Goal: Task Accomplishment & Management: Manage account settings

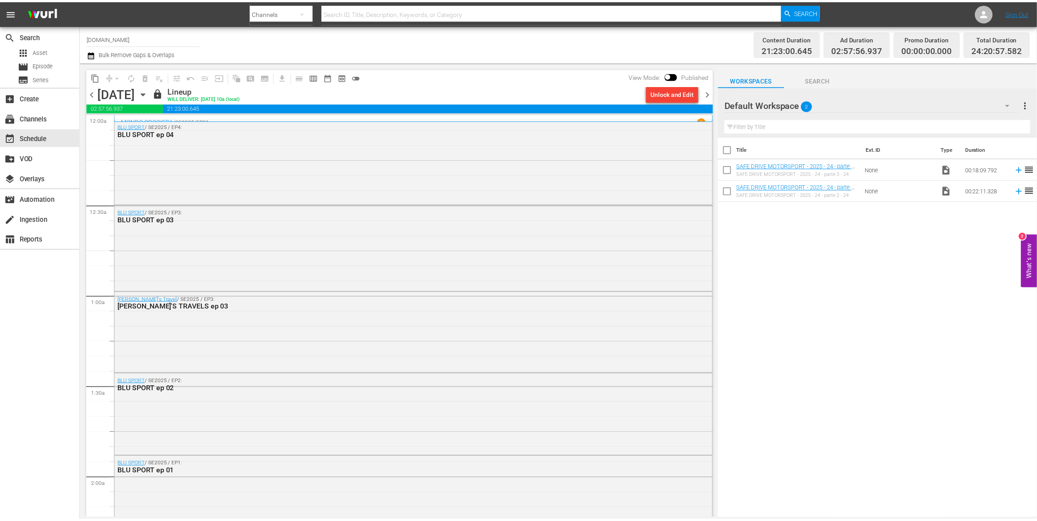
scroll to position [4034, 0]
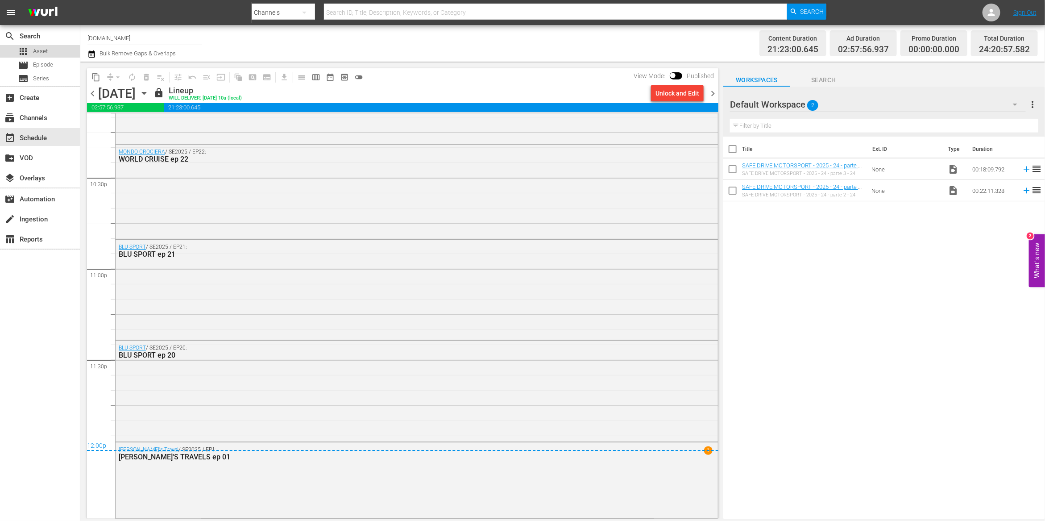
click at [39, 51] on span "Asset" at bounding box center [40, 51] width 15 height 9
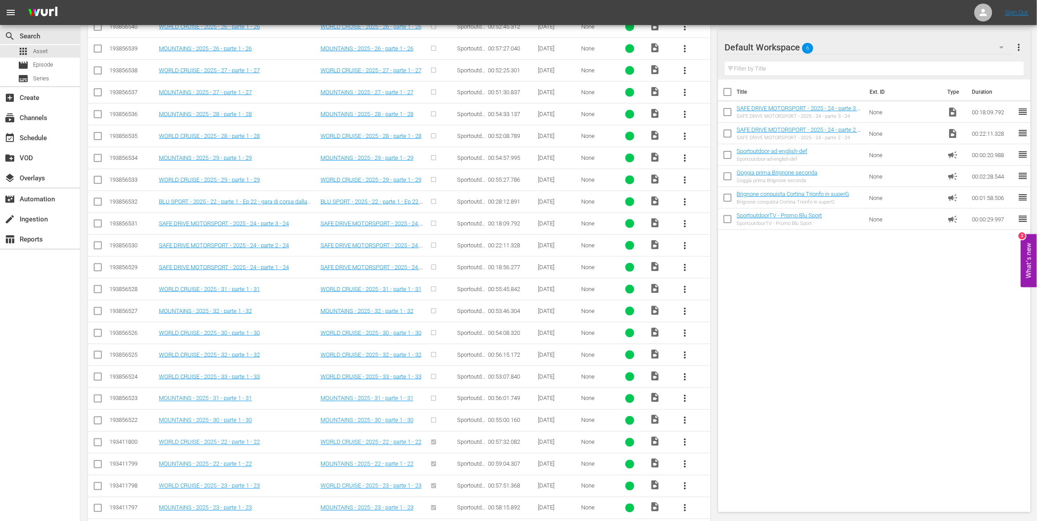
scroll to position [304, 0]
click at [685, 267] on span "more_vert" at bounding box center [685, 266] width 11 height 11
click at [708, 335] on div "Episode" at bounding box center [733, 335] width 61 height 21
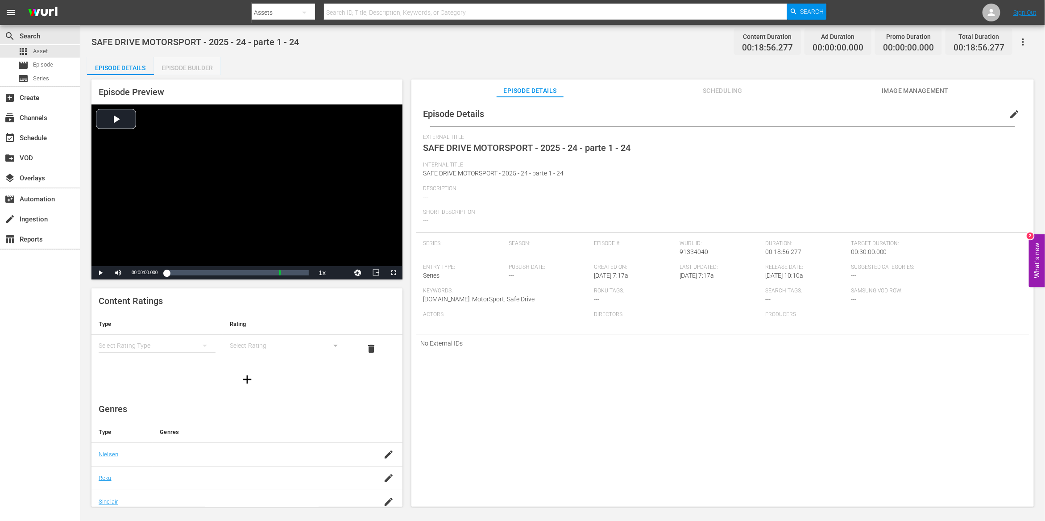
click at [205, 68] on div "Episode Builder" at bounding box center [187, 67] width 67 height 21
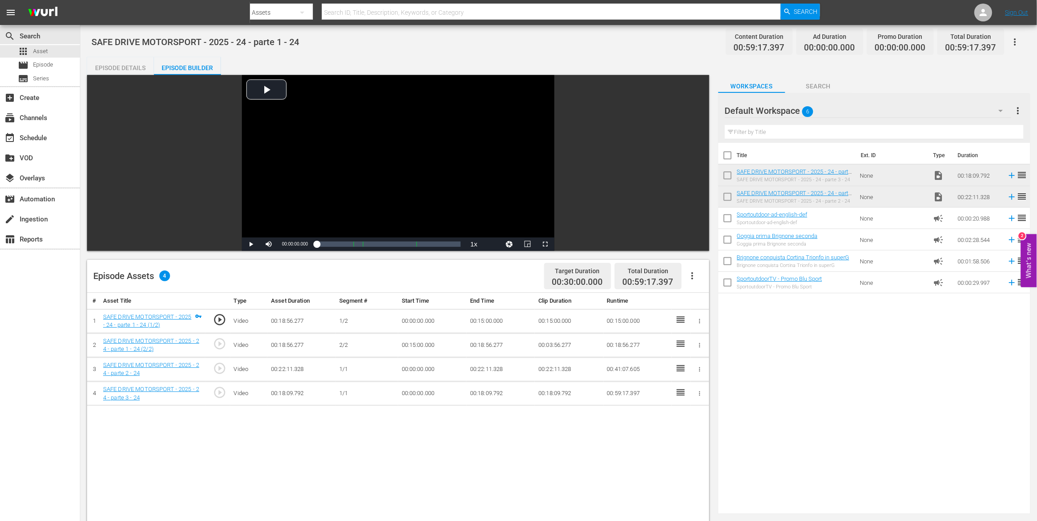
click at [114, 68] on div "Episode Details" at bounding box center [120, 67] width 67 height 21
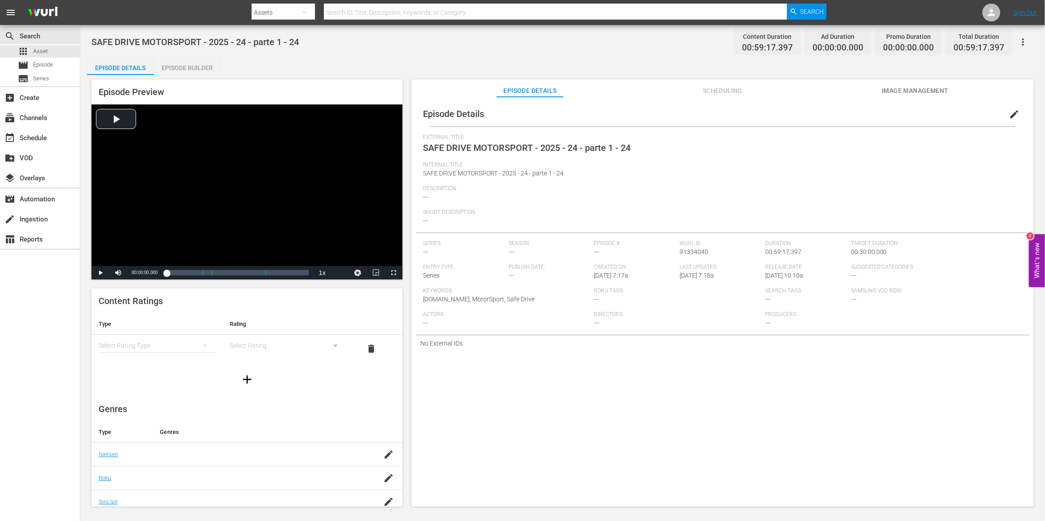
click at [1010, 113] on span "edit" at bounding box center [1014, 114] width 11 height 11
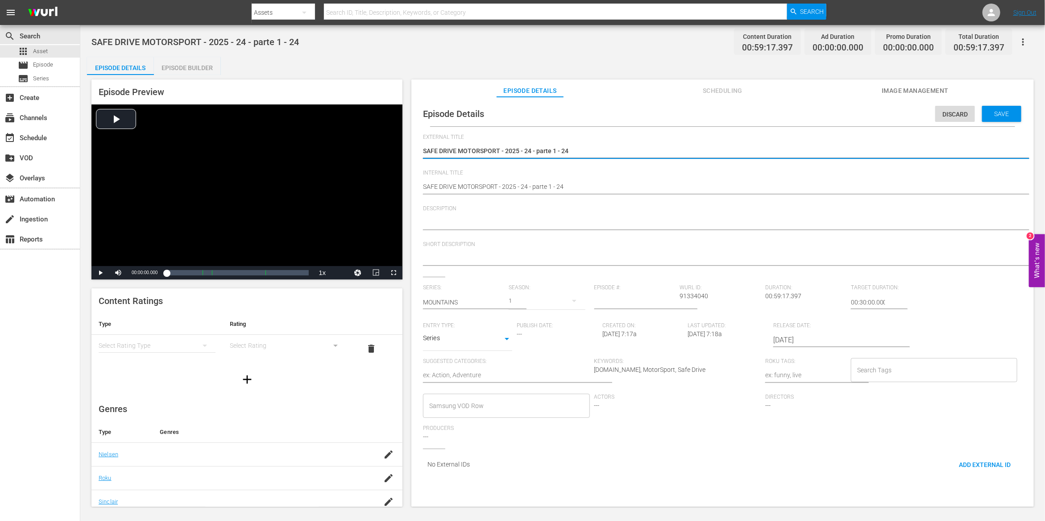
drag, startPoint x: 457, startPoint y: 150, endPoint x: 622, endPoint y: 157, distance: 165.3
click at [622, 157] on textarea "SAFE DRIVE MOTORSPORT - 2025 - 24 - parte 1 - 24" at bounding box center [720, 151] width 595 height 11
type textarea "SAFE DRIVE"
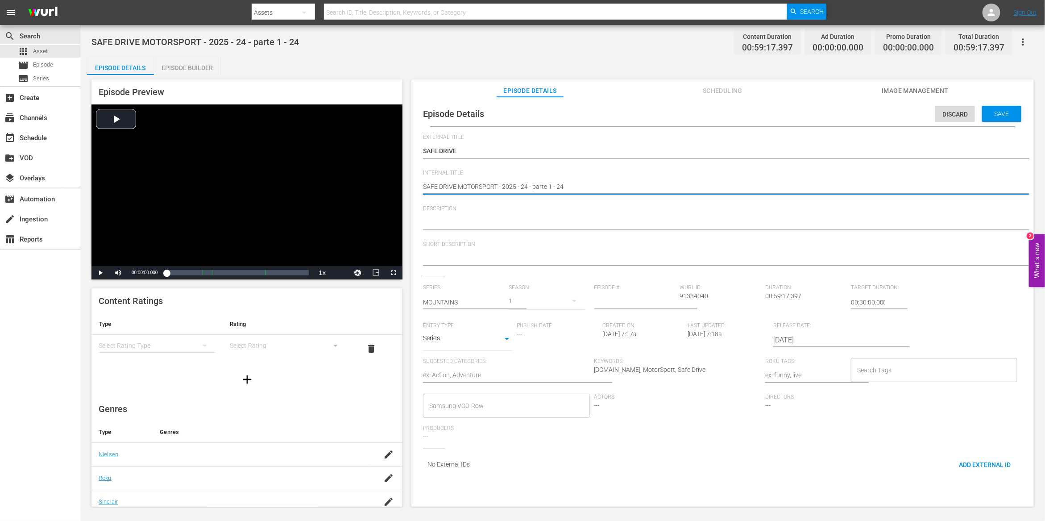
drag, startPoint x: 459, startPoint y: 185, endPoint x: 557, endPoint y: 191, distance: 97.9
type textarea "SAFE DRIVE e 24"
type textarea "SAFE DRIVE ep 24"
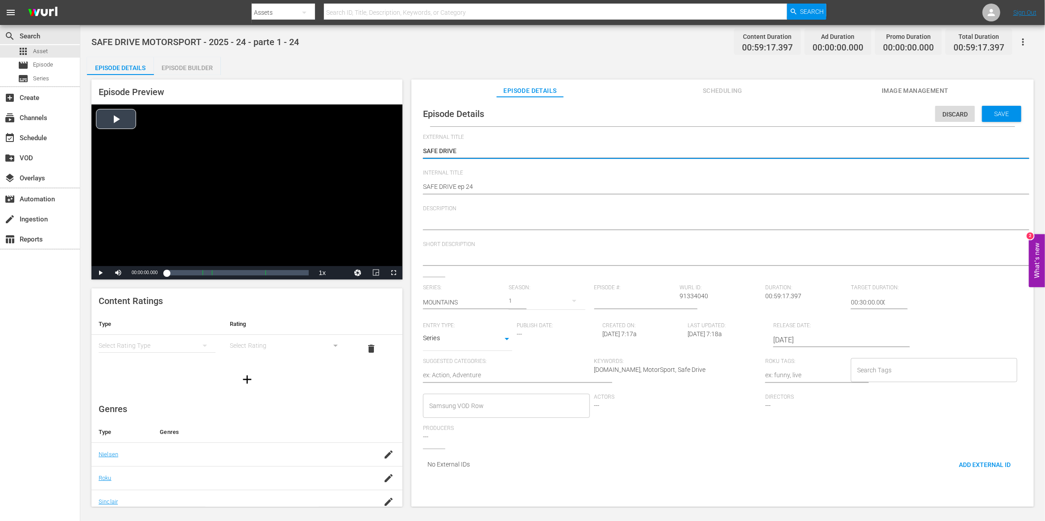
drag, startPoint x: 462, startPoint y: 150, endPoint x: 365, endPoint y: 150, distance: 97.3
click at [440, 257] on textarea at bounding box center [720, 259] width 595 height 11
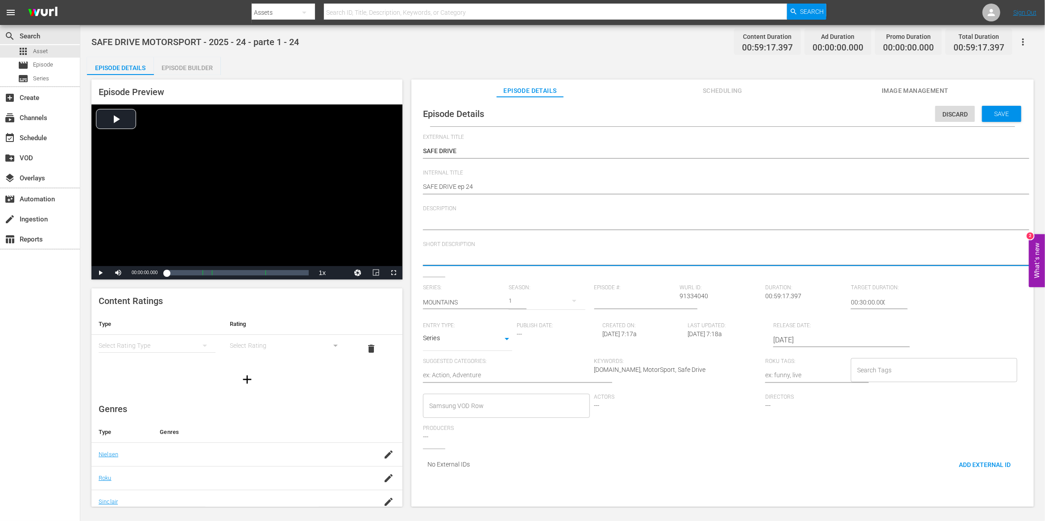
paste textarea "SAFE DRIVE"
type textarea "SAFE DRIVE"
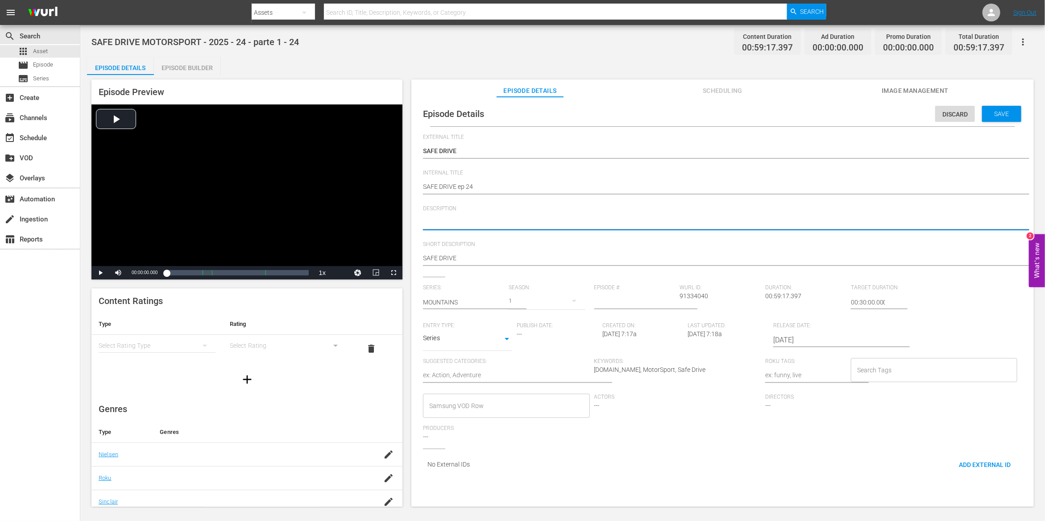
click at [433, 225] on textarea at bounding box center [720, 223] width 595 height 11
paste textarea "SAFE DRIVE"
type textarea "SAFE DRIVE"
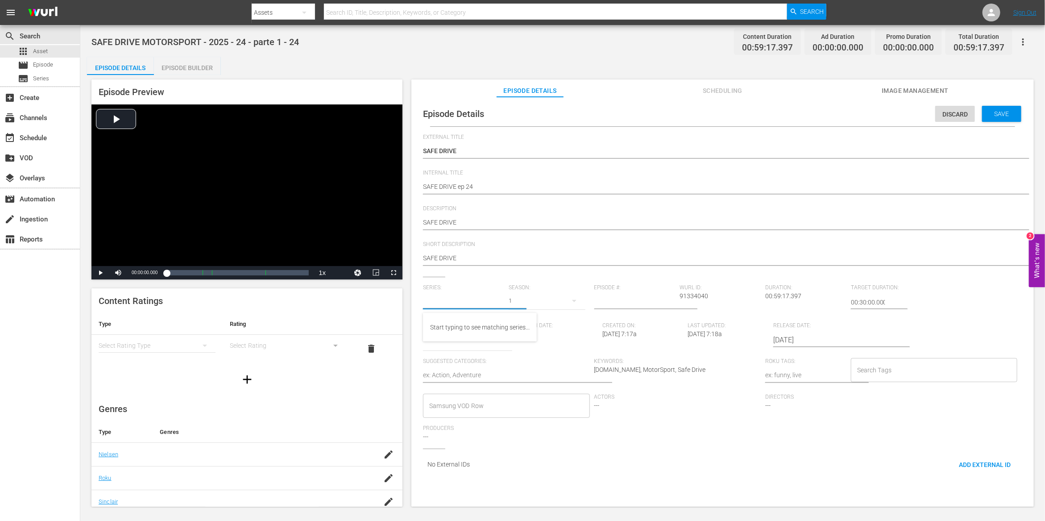
click at [464, 302] on input "text" at bounding box center [463, 302] width 81 height 21
click at [458, 326] on div "SAFE DRIVE" at bounding box center [446, 327] width 33 height 21
type input "SAFE DRIVE"
click at [569, 302] on icon "button" at bounding box center [574, 301] width 11 height 11
click at [535, 321] on div "2025" at bounding box center [525, 324] width 34 height 9
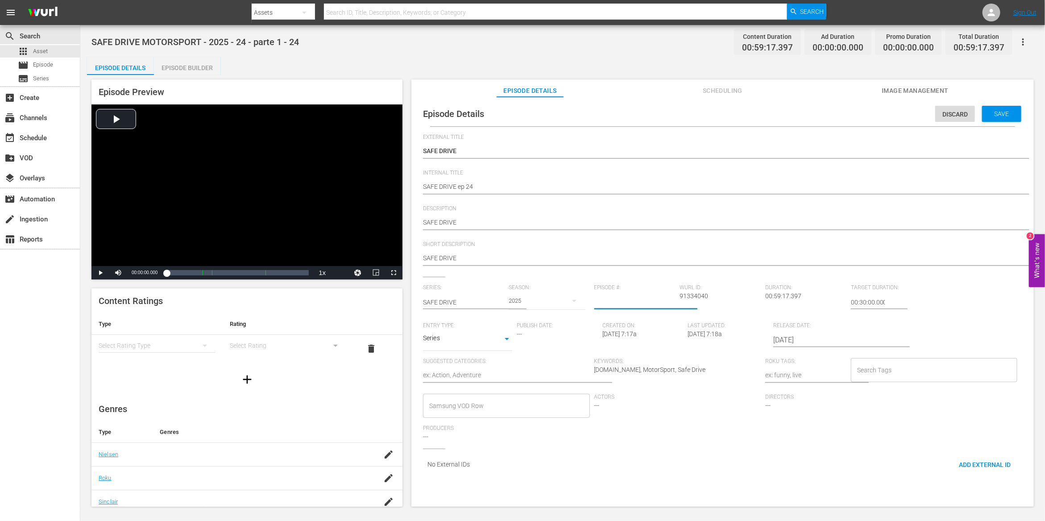
click at [624, 301] on input "number" at bounding box center [635, 302] width 81 height 21
type input "24"
click at [488, 345] on body "menu Search By Assets Search ID, Title, Description, Keywords, or Category Sear…" at bounding box center [522, 260] width 1045 height 521
click at [474, 325] on li "TV Special" at bounding box center [467, 324] width 89 height 15
type input "TV_SPECIAL"
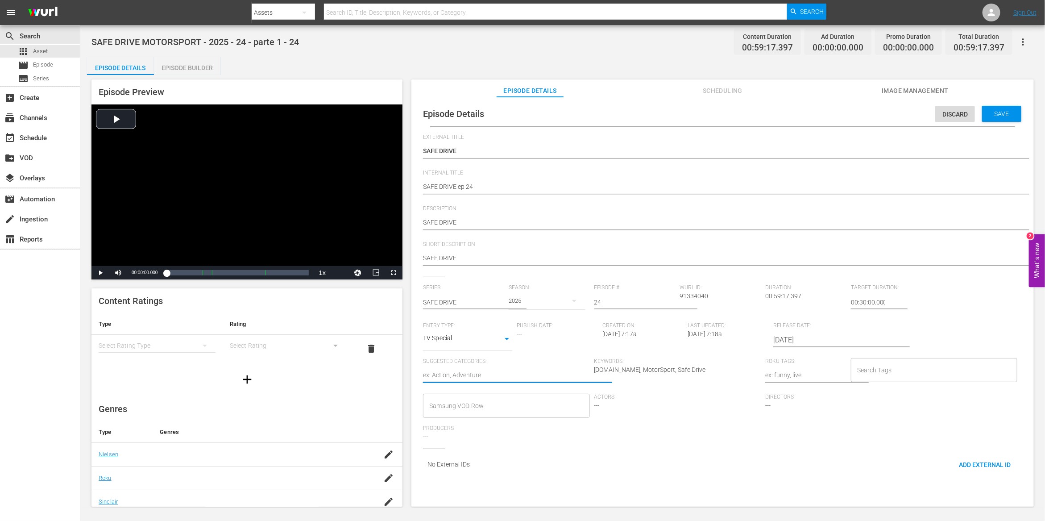
click at [467, 373] on textarea at bounding box center [506, 376] width 167 height 11
type textarea "m"
type textarea "mo"
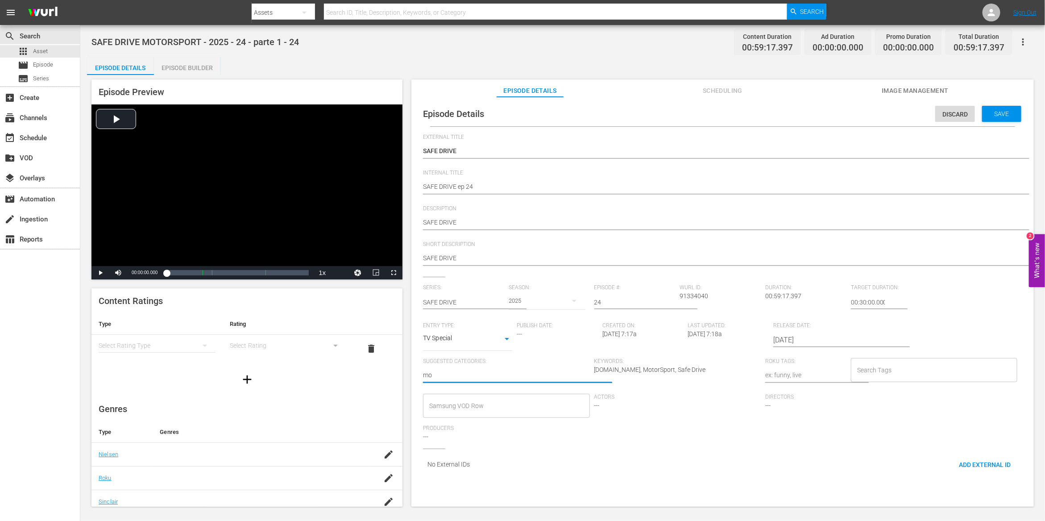
type textarea "mot"
type textarea "moto"
type textarea "motor"
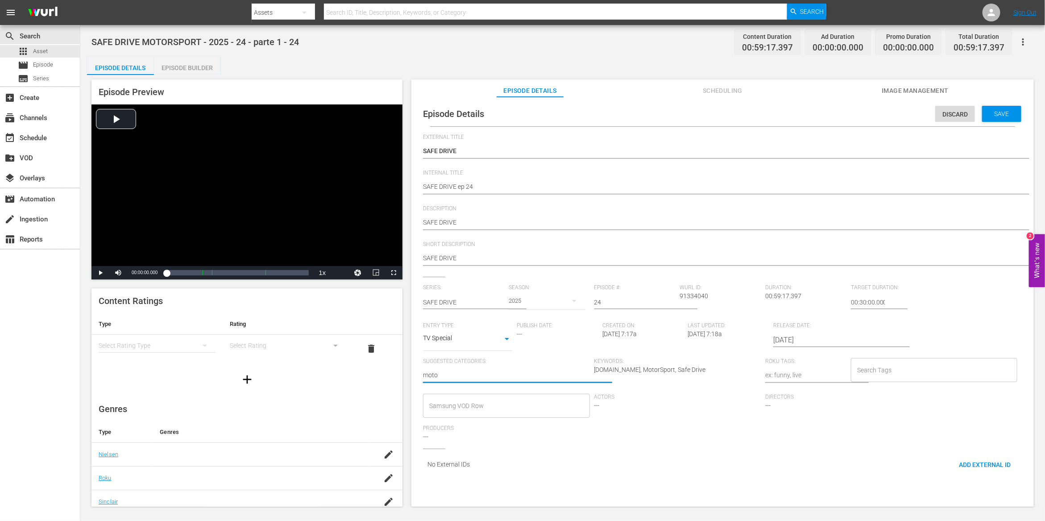
type textarea "motor"
type textarea "motors"
paste textarea "motors"
type textarea "motors"
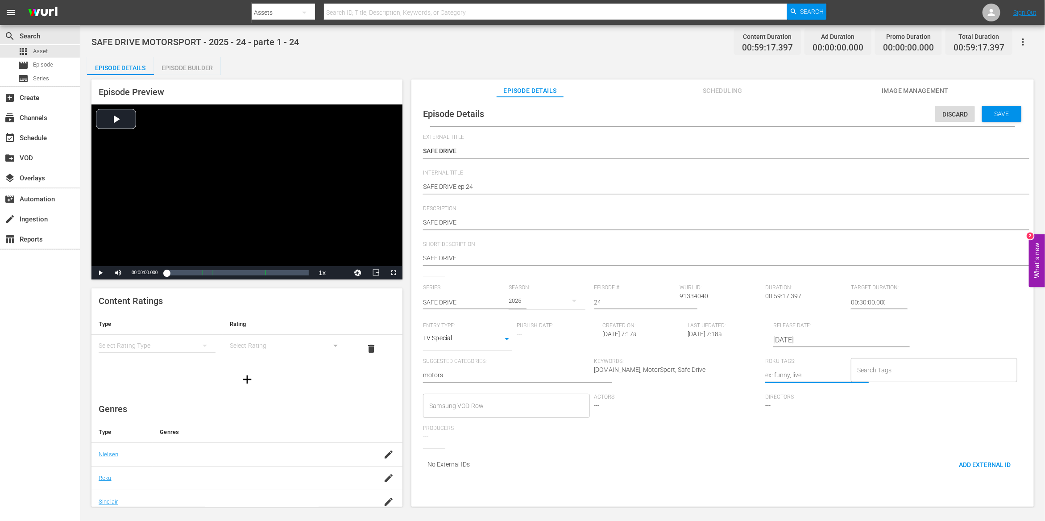
type textarea "motors"
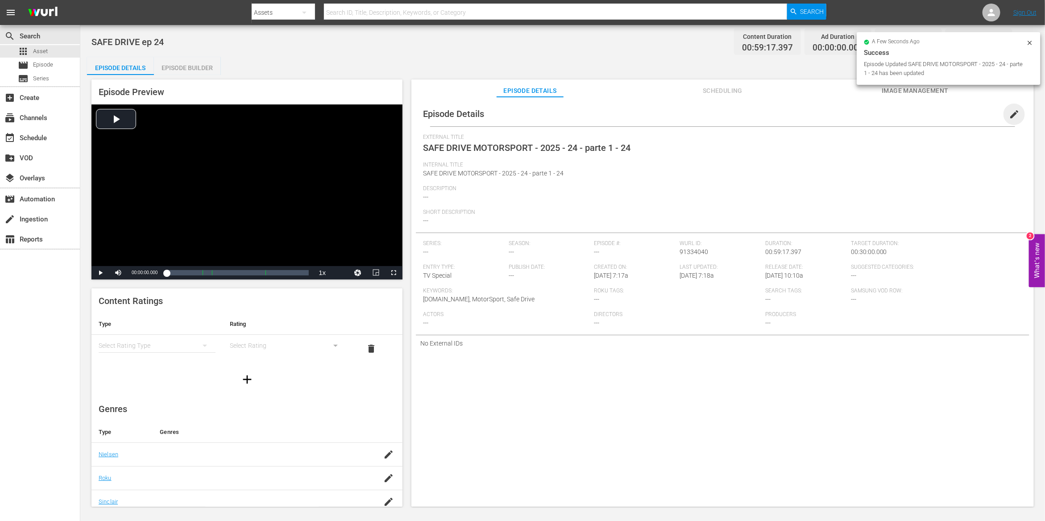
click at [1009, 115] on span "edit" at bounding box center [1014, 114] width 11 height 11
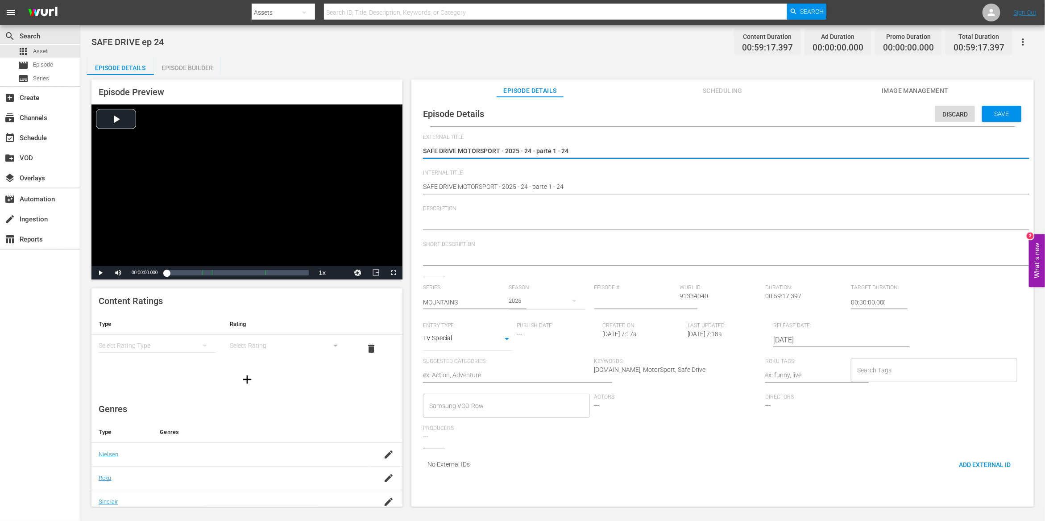
click at [620, 308] on hr at bounding box center [647, 308] width 104 height 1
click at [621, 305] on input "number" at bounding box center [635, 302] width 81 height 21
type input "24"
click at [508, 376] on textarea at bounding box center [506, 376] width 167 height 11
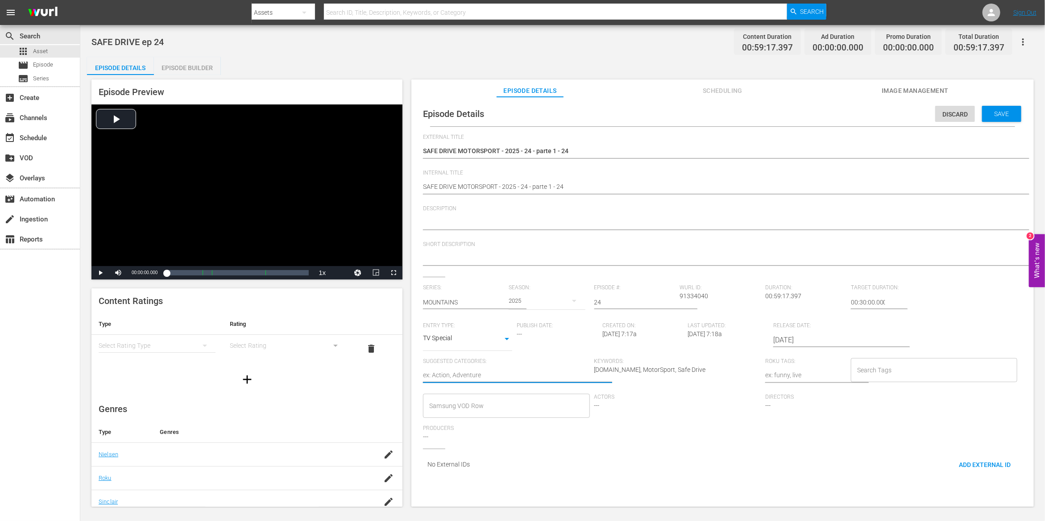
paste textarea "motors"
type textarea "motors"
click at [798, 375] on textarea at bounding box center [806, 376] width 81 height 11
paste textarea "motors"
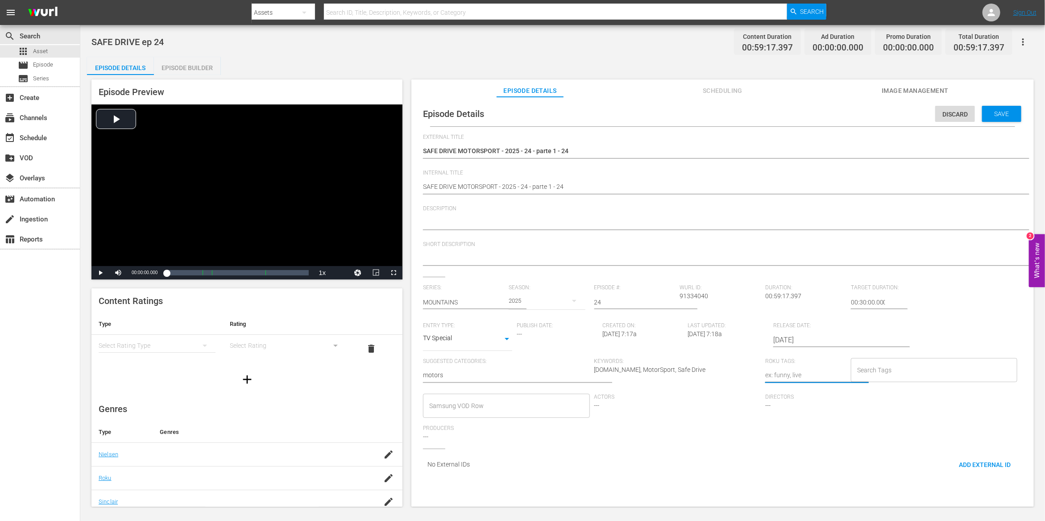
type textarea "motors"
click at [913, 374] on input "Search Tags" at bounding box center [927, 370] width 145 height 16
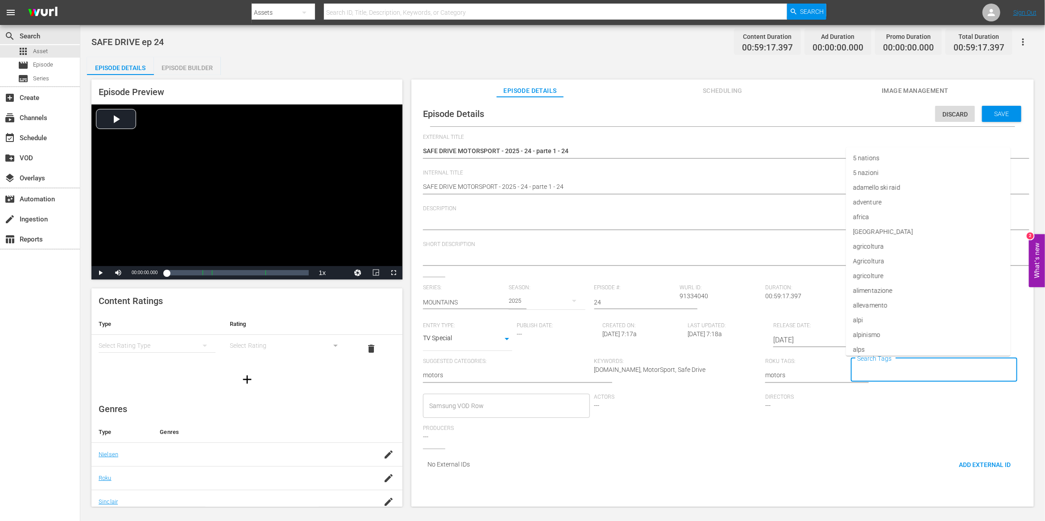
paste input "motors"
type input "motors"
click at [523, 412] on input "Samsung VOD Row" at bounding box center [499, 406] width 145 height 16
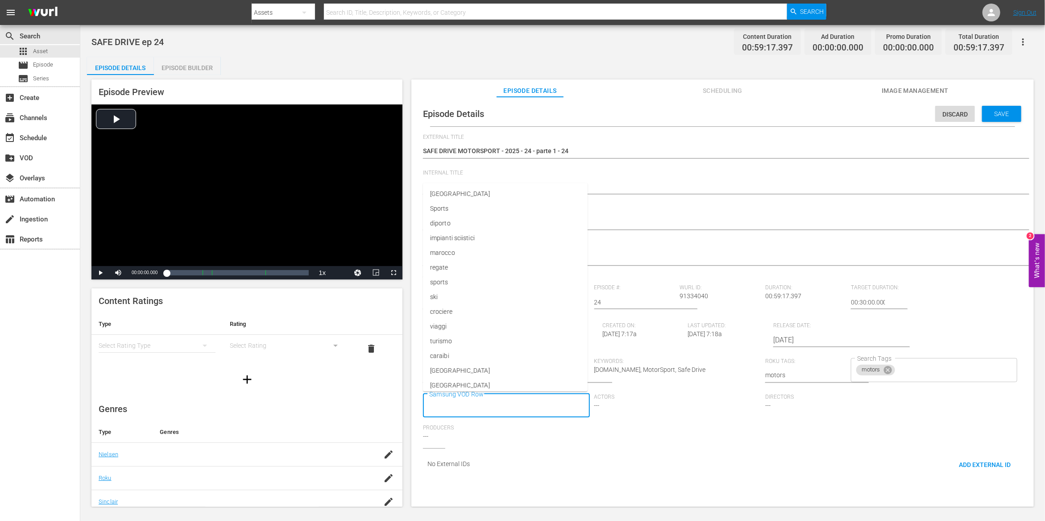
paste input "motors"
type input "motors"
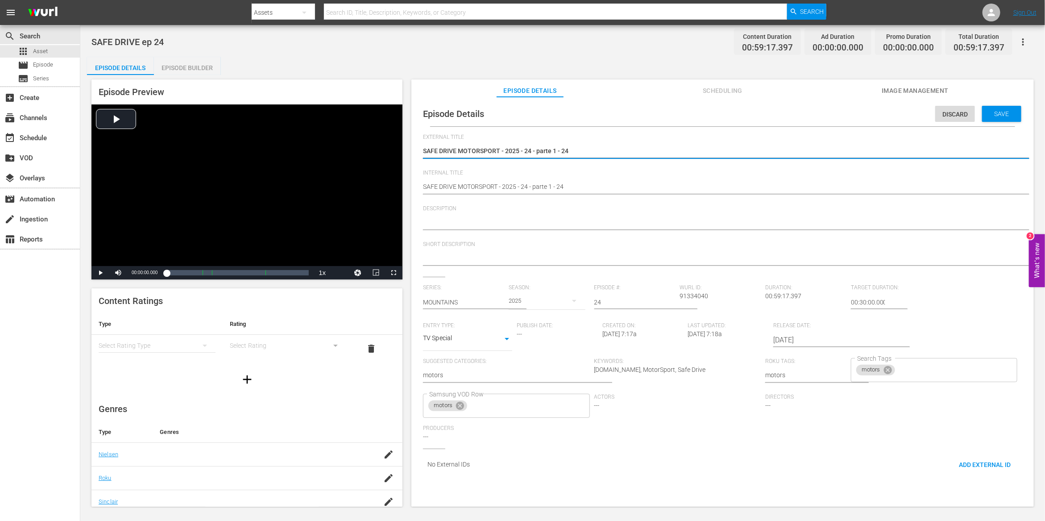
drag, startPoint x: 461, startPoint y: 151, endPoint x: 674, endPoint y: 151, distance: 212.5
type textarea "SAFE DRIVE"
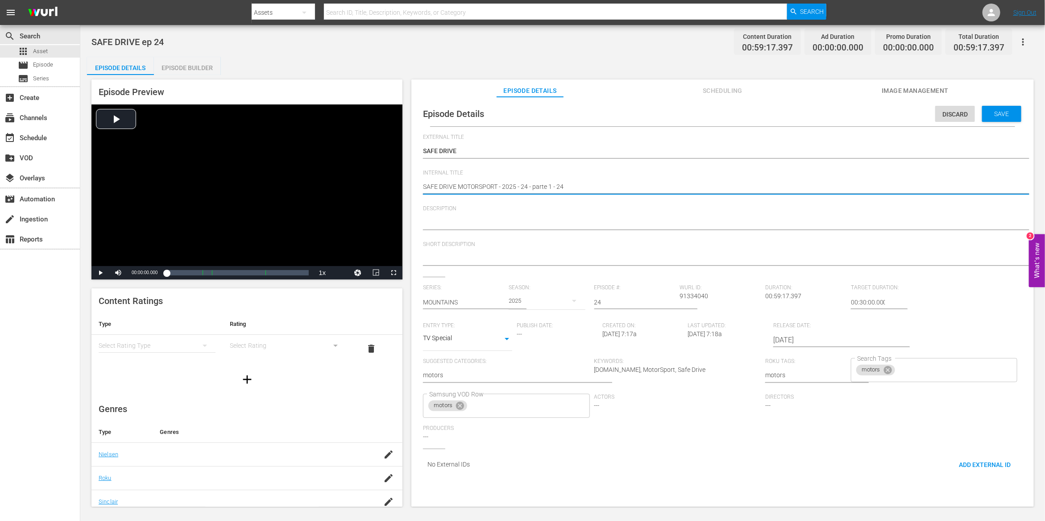
drag, startPoint x: 460, startPoint y: 185, endPoint x: 561, endPoint y: 187, distance: 100.9
type textarea "SAFE DRIVE e4"
type textarea "SAFE DRIVE ep4"
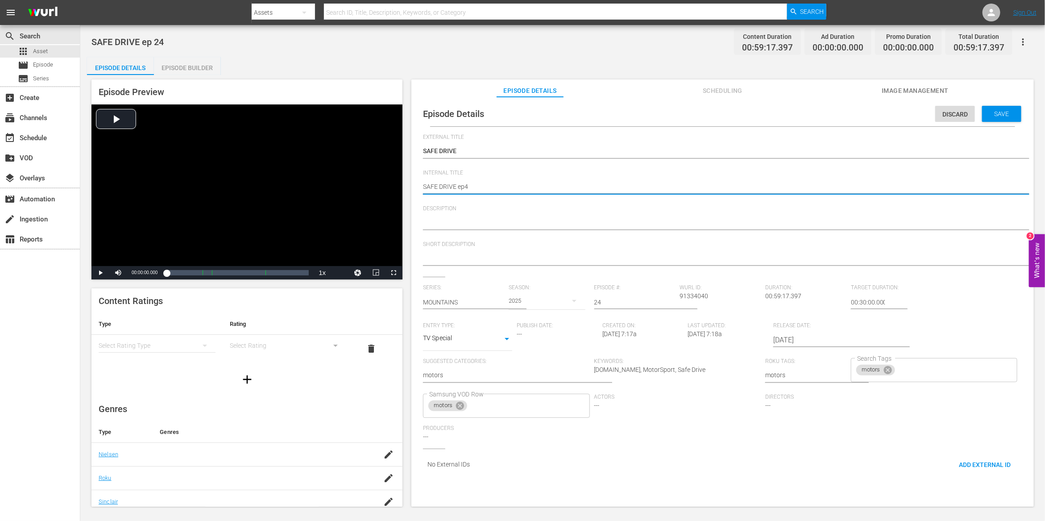
type textarea "SAFE DRIVE ep 4"
type textarea "SAFE DRIVE ep 24"
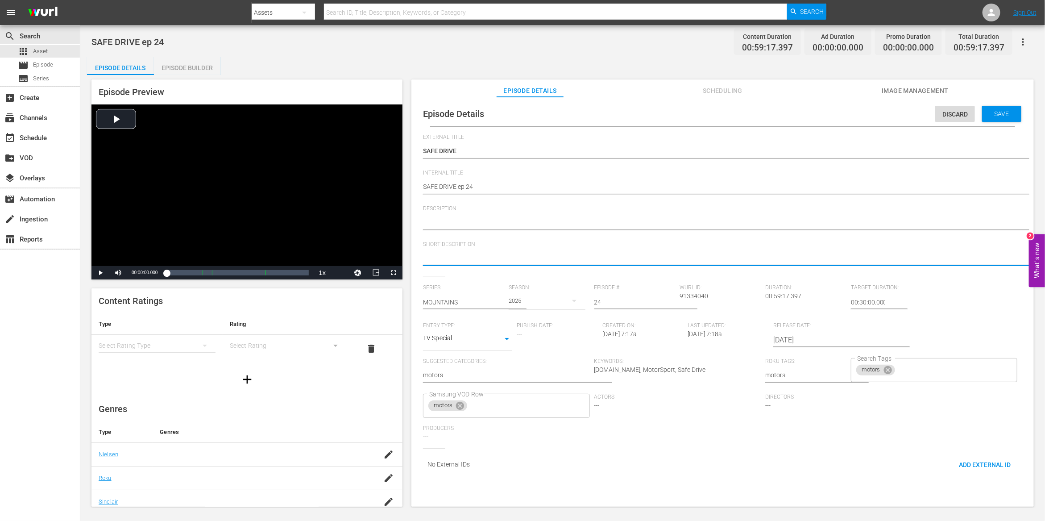
click at [455, 261] on textarea at bounding box center [720, 259] width 595 height 11
type textarea "√"
paste textarea "MOTORSPORT - 2025 - 24 - parte 1 - 24"
type textarea "MOTORSPORT - 2025 - 24 - parte 1 - 24"
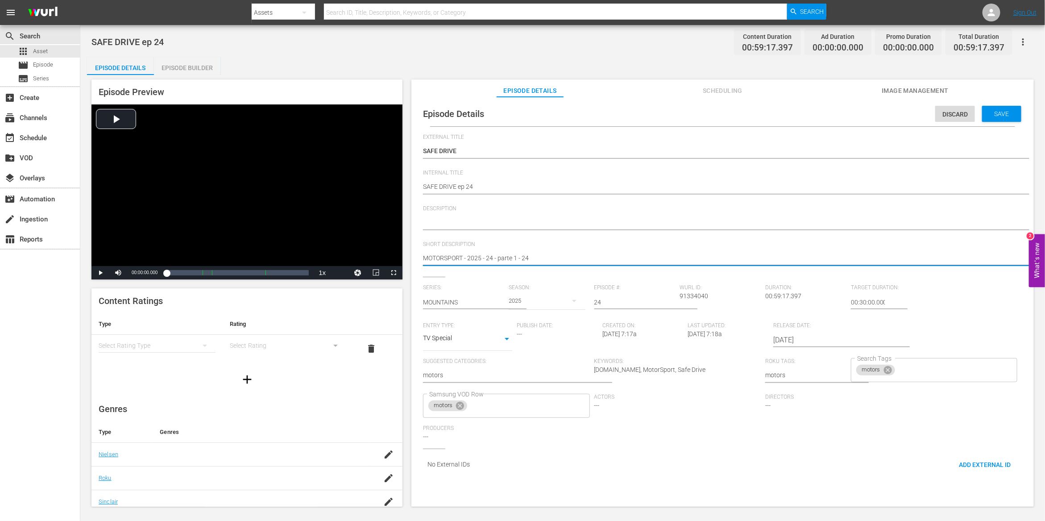
type textarea "MOTORSPORT - 2025 - 24 - parte 1 - 24"
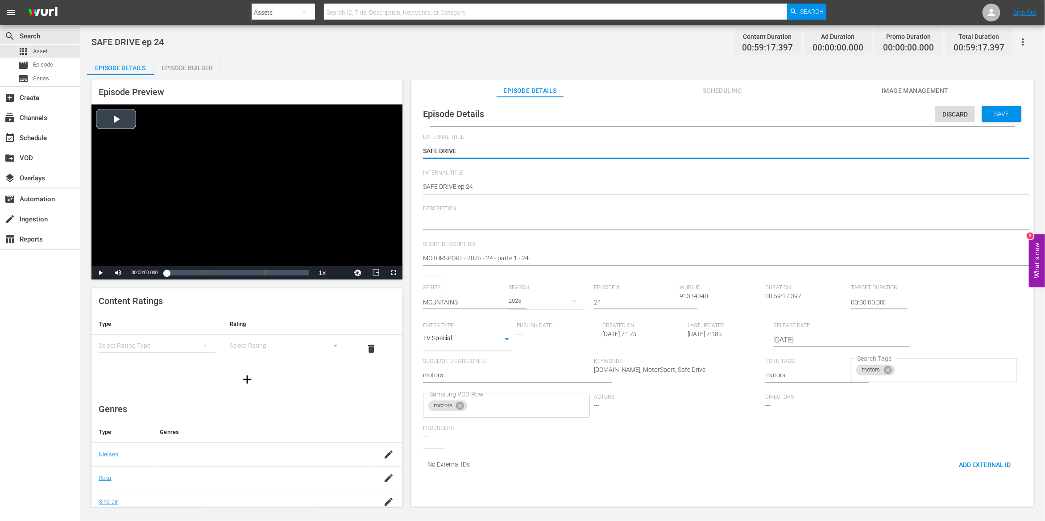
drag, startPoint x: 456, startPoint y: 151, endPoint x: 394, endPoint y: 149, distance: 62.1
click at [434, 224] on textarea at bounding box center [720, 223] width 595 height 11
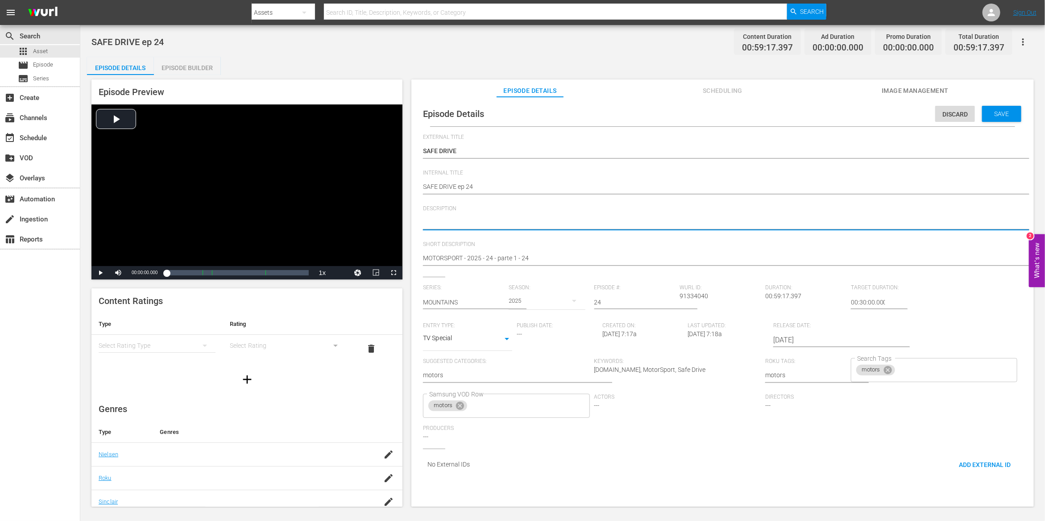
paste textarea "SAFE DRIVE"
type textarea "SAFE DRIVE"
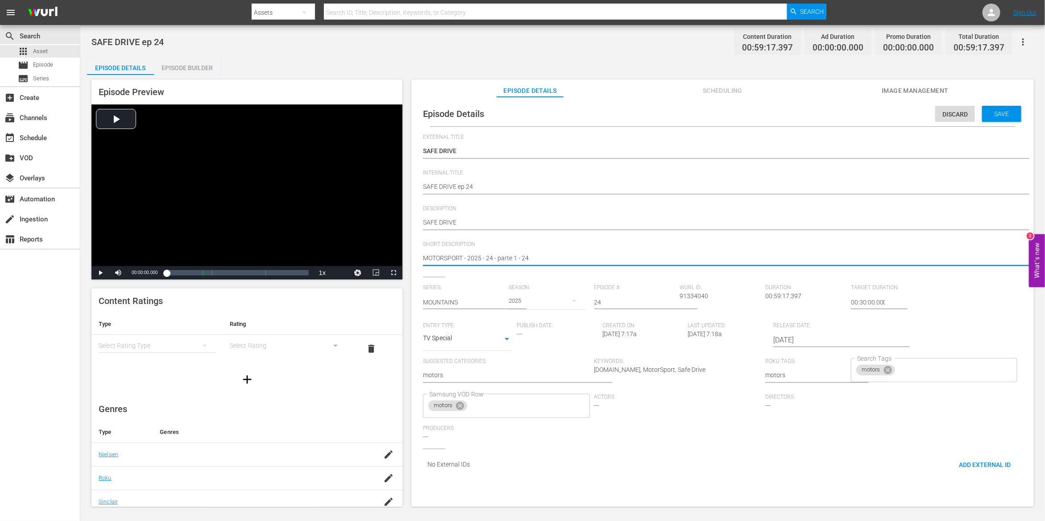
drag, startPoint x: 425, startPoint y: 257, endPoint x: 463, endPoint y: 259, distance: 38.4
click at [463, 259] on textarea "MOTORSPORT - 2025 - 24 - parte 1 - 24" at bounding box center [720, 259] width 595 height 11
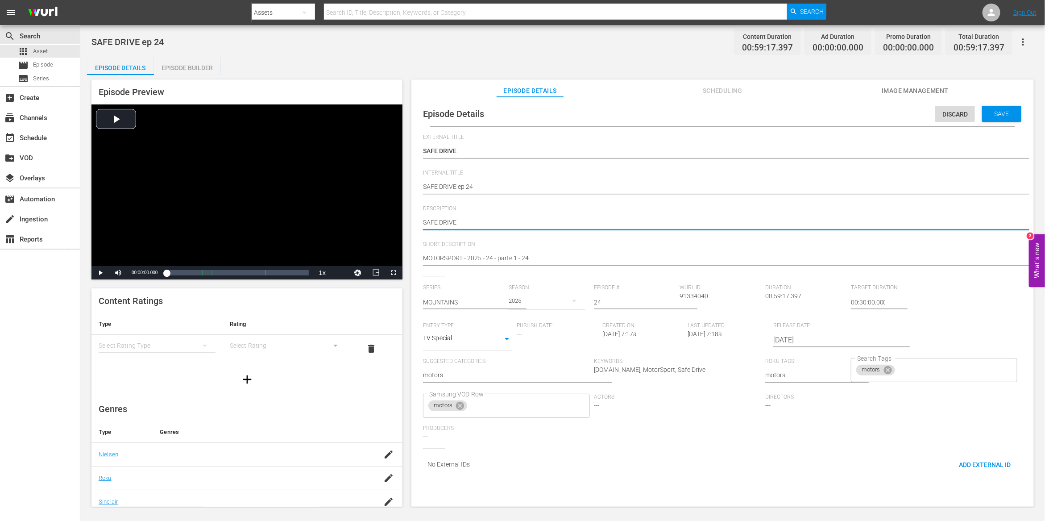
click at [481, 224] on textarea "SAFE DRIVE" at bounding box center [720, 223] width 595 height 11
type textarea "SAFE DRIVE"
paste textarea "MOTORSPORT"
type textarea "SAFE DRIVE MOTORSPORT"
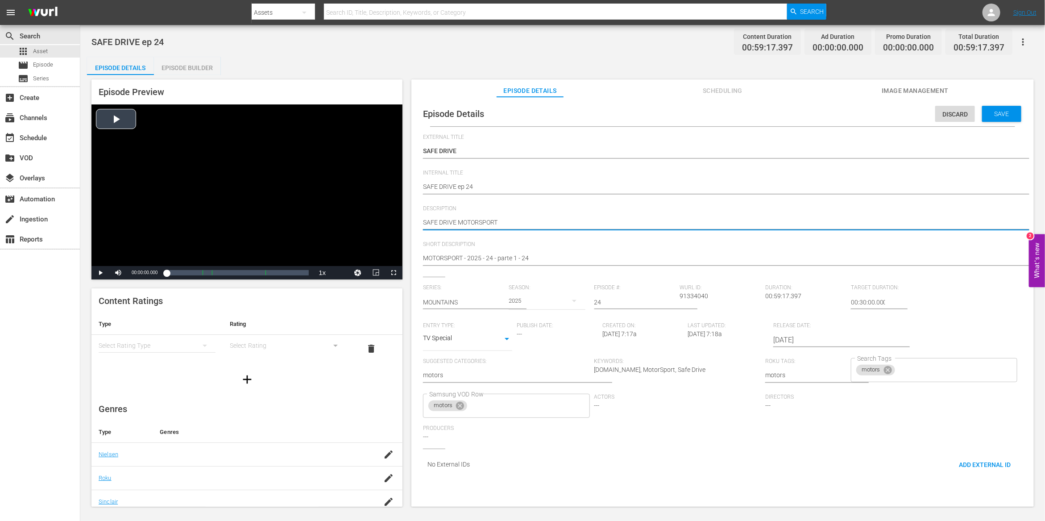
drag, startPoint x: 458, startPoint y: 224, endPoint x: 399, endPoint y: 221, distance: 58.6
click at [399, 221] on div "Episode Preview Video Player is loading. Play Video Play Mute Current Time 00:0…" at bounding box center [563, 294] width 952 height 439
type textarea "SAFE DRIVE MOTORSPORT"
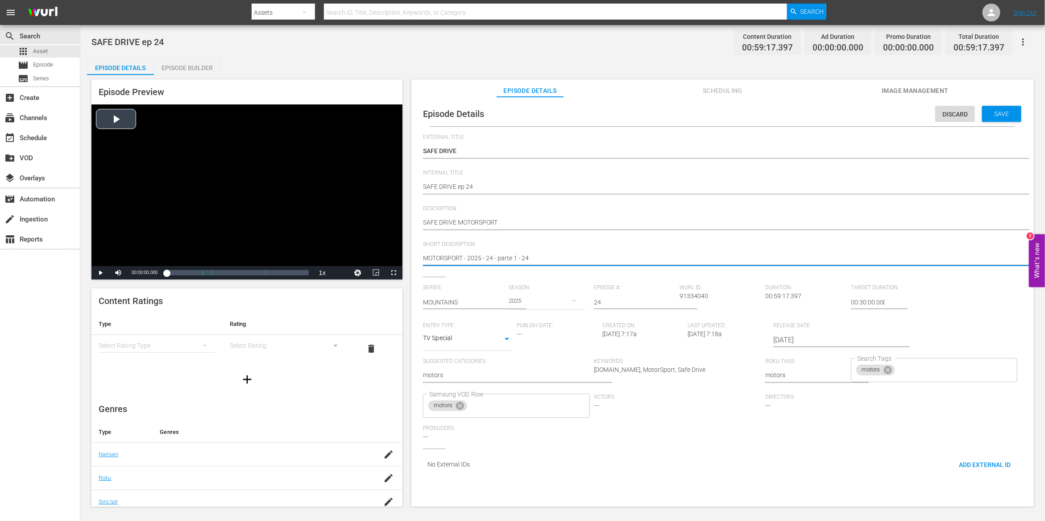
drag, startPoint x: 580, startPoint y: 255, endPoint x: 383, endPoint y: 231, distance: 198.8
click at [383, 231] on div "Episode Preview Video Player is loading. Play Video Play Mute Current Time 00:0…" at bounding box center [563, 294] width 952 height 439
paste textarea "SAFE DRIVE"
type textarea "SAFE DRIVE"
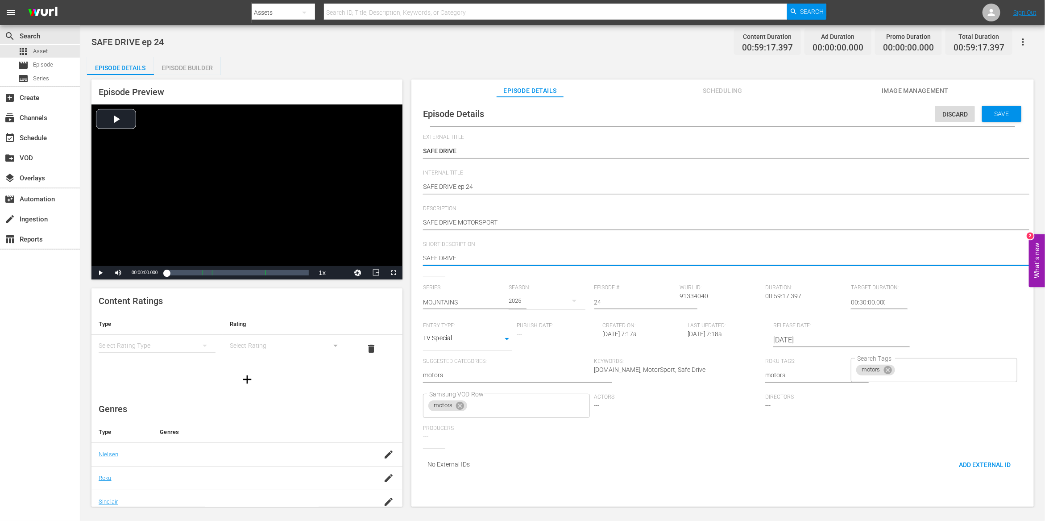
type textarea "SAFE DRIVE"
click at [997, 112] on span "Save" at bounding box center [1002, 113] width 29 height 7
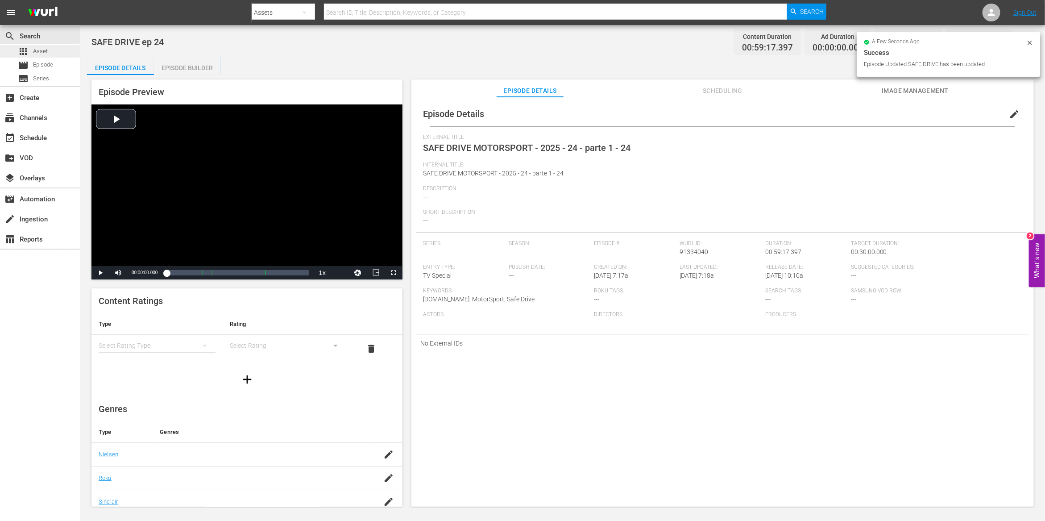
click at [41, 52] on span "Asset" at bounding box center [40, 51] width 15 height 9
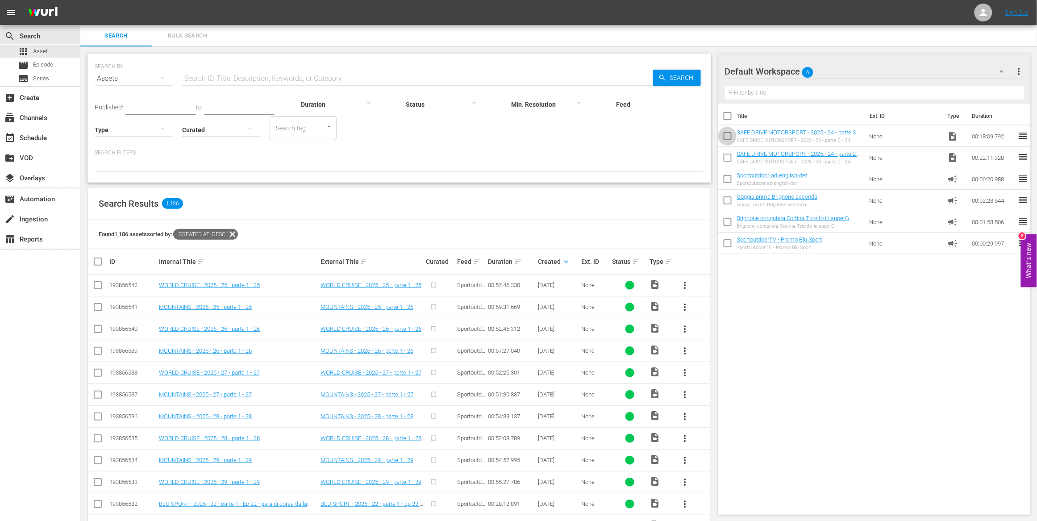
click at [727, 138] on input "checkbox" at bounding box center [727, 138] width 19 height 19
checkbox input "true"
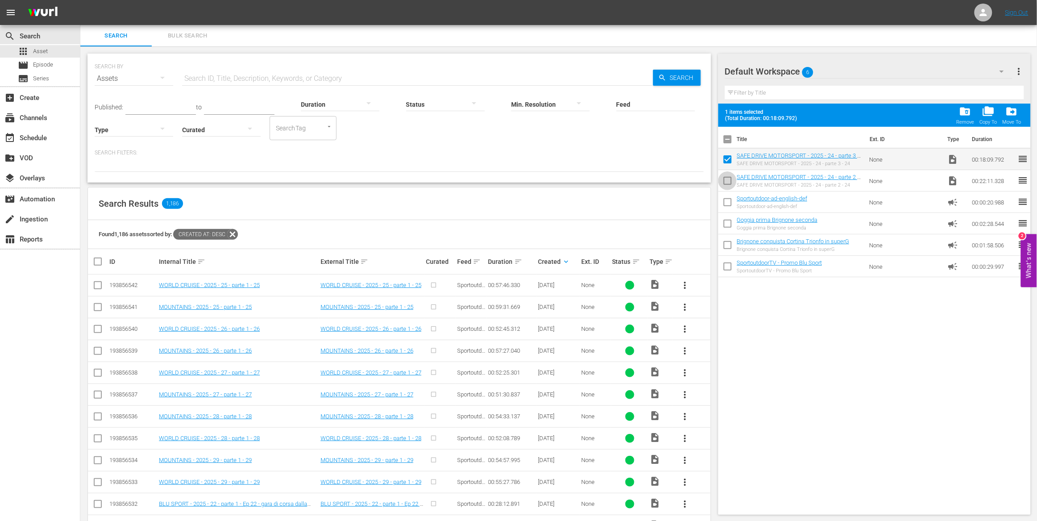
click at [729, 182] on input "checkbox" at bounding box center [727, 182] width 19 height 19
checkbox input "true"
click at [966, 111] on span "folder_delete" at bounding box center [965, 111] width 12 height 12
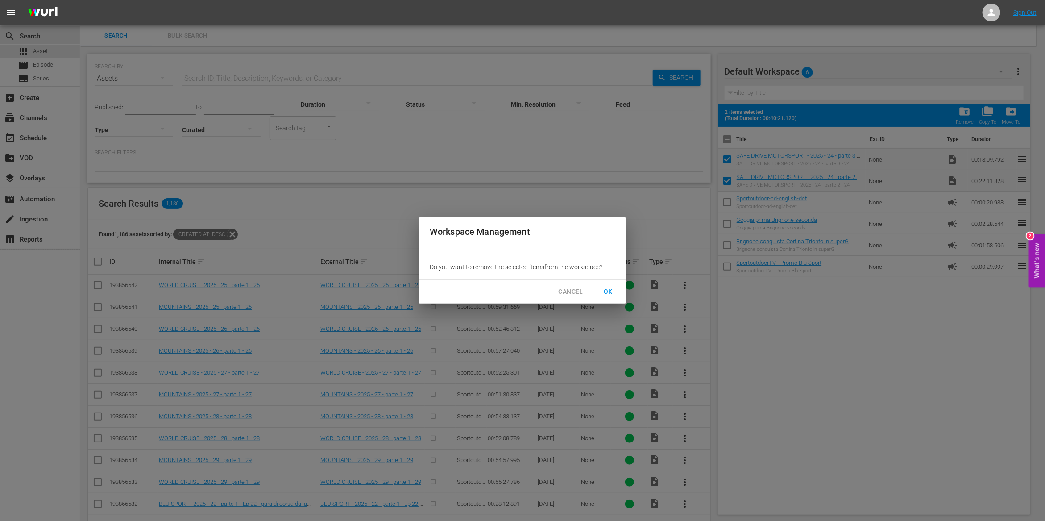
click at [606, 289] on span "OK" at bounding box center [608, 291] width 14 height 11
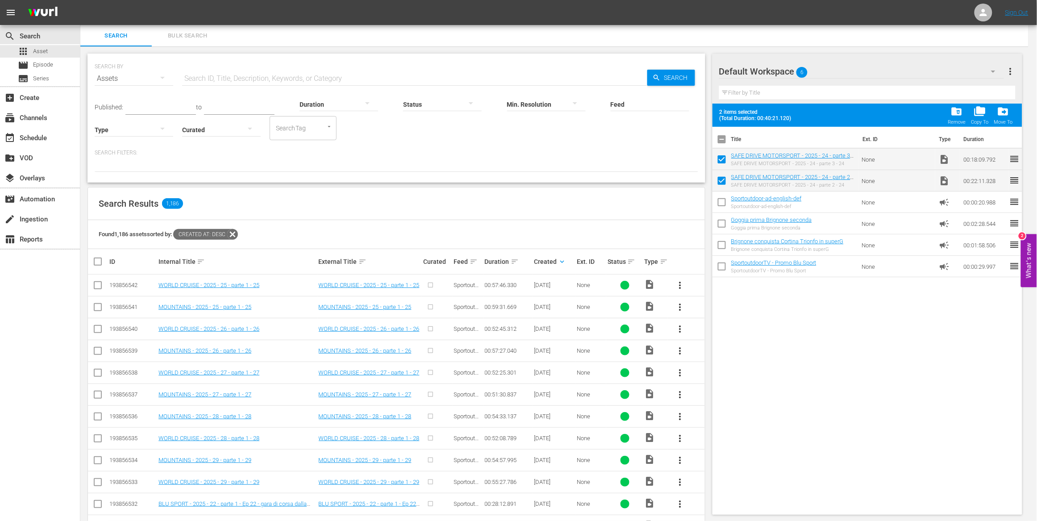
checkbox input "false"
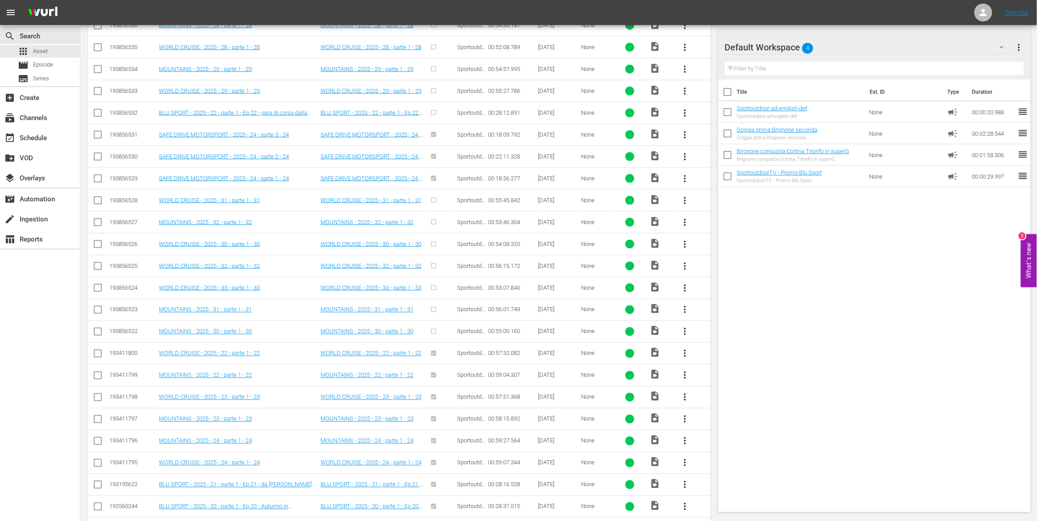
scroll to position [389, 0]
click at [686, 117] on span "more_vert" at bounding box center [685, 115] width 11 height 11
click at [720, 184] on div "Episode" at bounding box center [733, 183] width 61 height 21
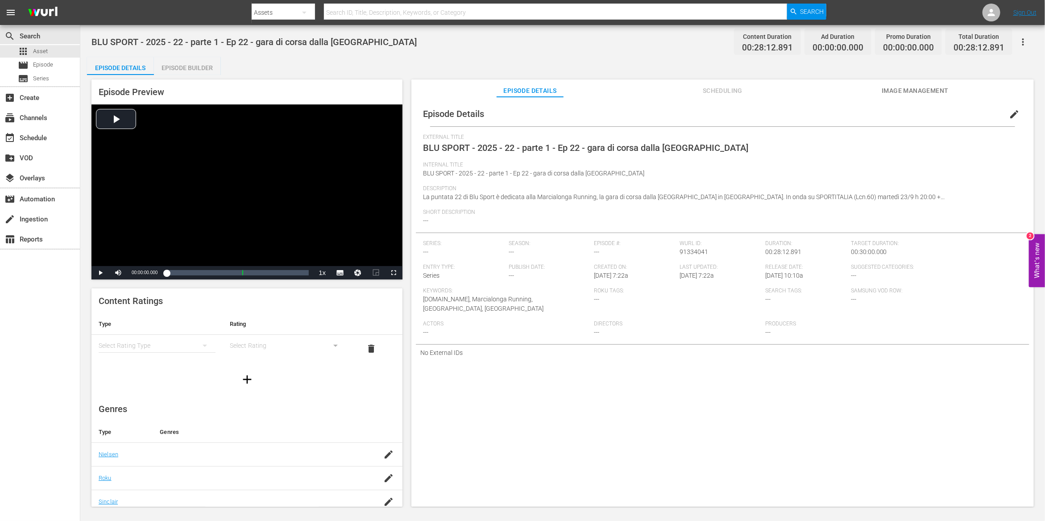
click at [202, 65] on div "Episode Builder" at bounding box center [187, 67] width 67 height 21
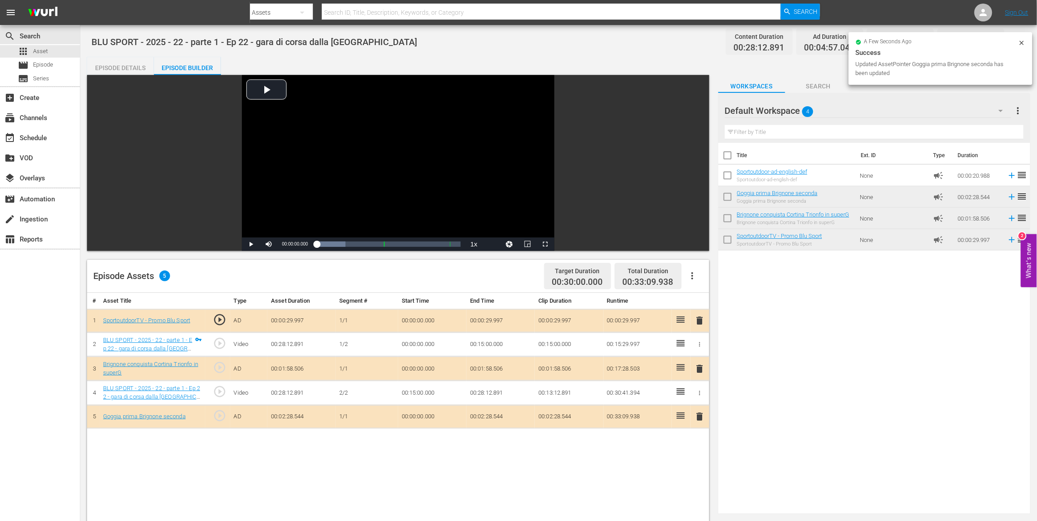
click at [127, 65] on div "Episode Details" at bounding box center [120, 67] width 67 height 21
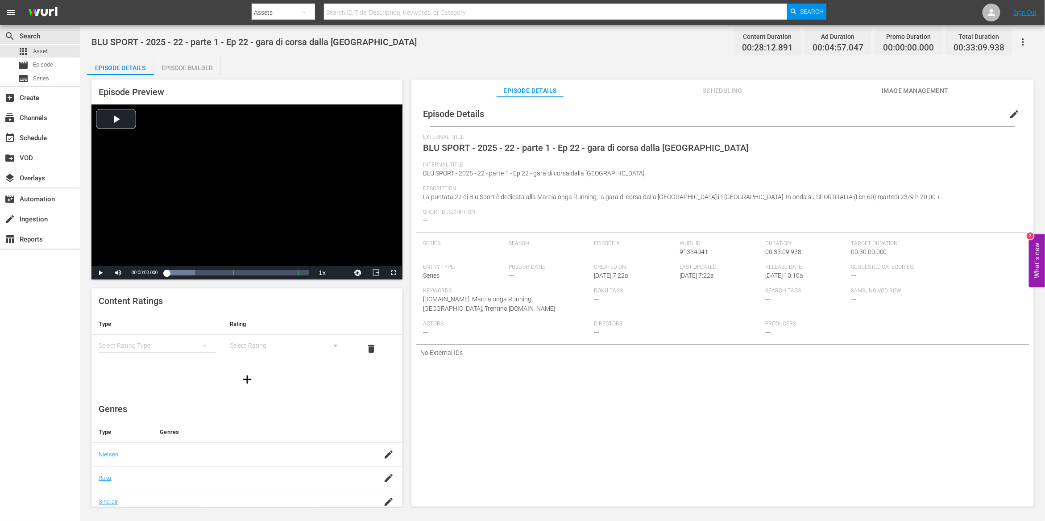
click at [1011, 115] on span "edit" at bounding box center [1014, 114] width 11 height 11
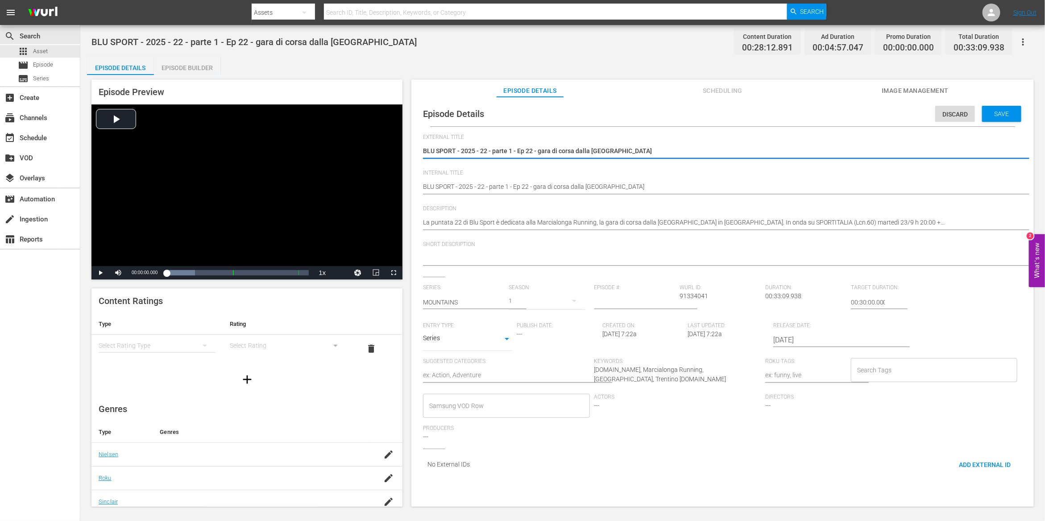
drag, startPoint x: 456, startPoint y: 150, endPoint x: 713, endPoint y: 151, distance: 257.1
click at [713, 151] on textarea "BLU SPORT - 2025 - 22 - parte 1 - Ep 22 - gara di corsa dalla [GEOGRAPHIC_DATA]" at bounding box center [720, 151] width 595 height 11
type textarea "BLU SPORT"
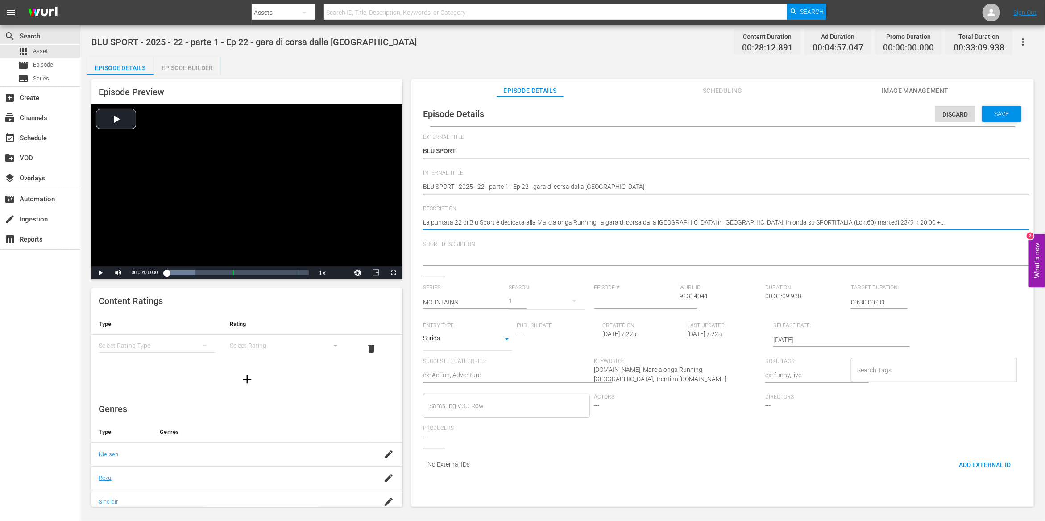
drag, startPoint x: 537, startPoint y: 223, endPoint x: 595, endPoint y: 225, distance: 57.6
click at [437, 259] on textarea at bounding box center [720, 259] width 595 height 11
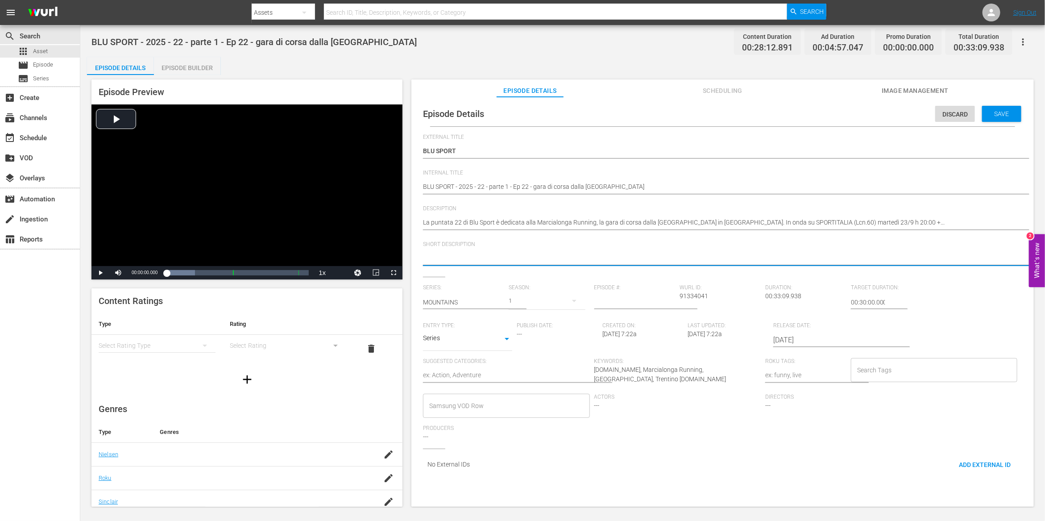
paste textarea "Marcialonga Running"
type textarea "Marcialonga Running"
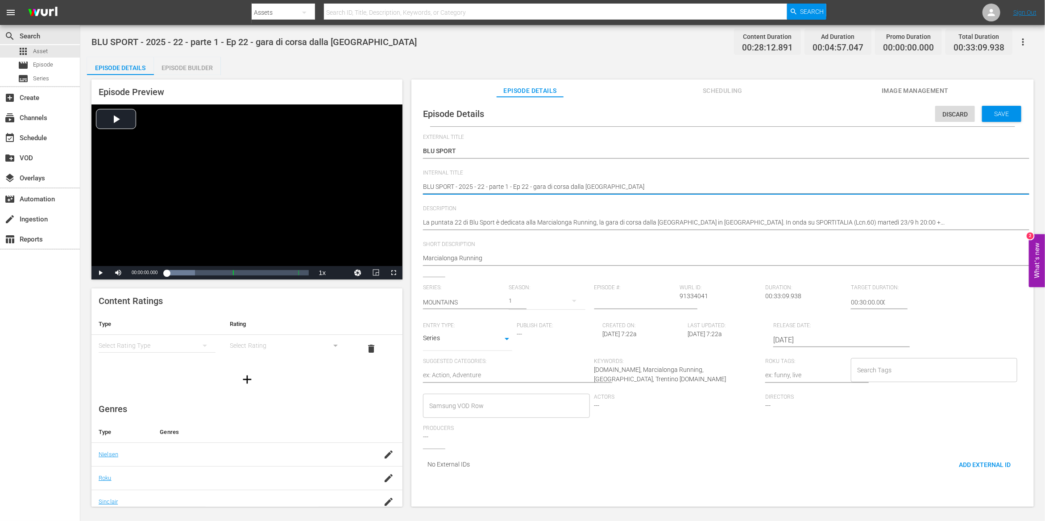
drag, startPoint x: 457, startPoint y: 185, endPoint x: 518, endPoint y: 184, distance: 61.2
type textarea "BLU SPORT ep 22 - gara di corsa dalla [GEOGRAPHIC_DATA]"
drag, startPoint x: 472, startPoint y: 185, endPoint x: 638, endPoint y: 191, distance: 166.2
click at [638, 191] on textarea "BLU SPORT - 2025 - 22 - parte 1 - Ep 22 - gara di corsa dalla [GEOGRAPHIC_DATA]" at bounding box center [720, 187] width 595 height 11
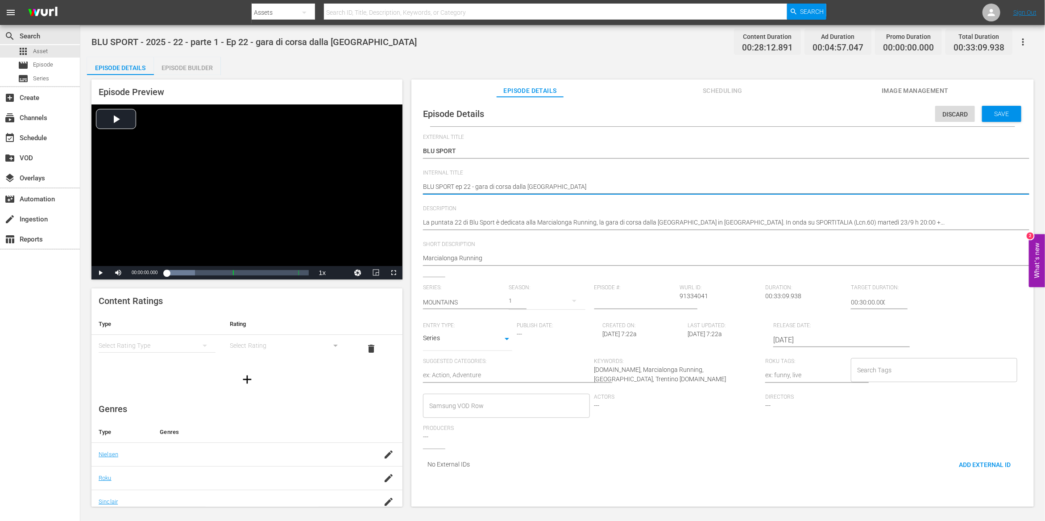
type textarea "BLU SPORT ep 22"
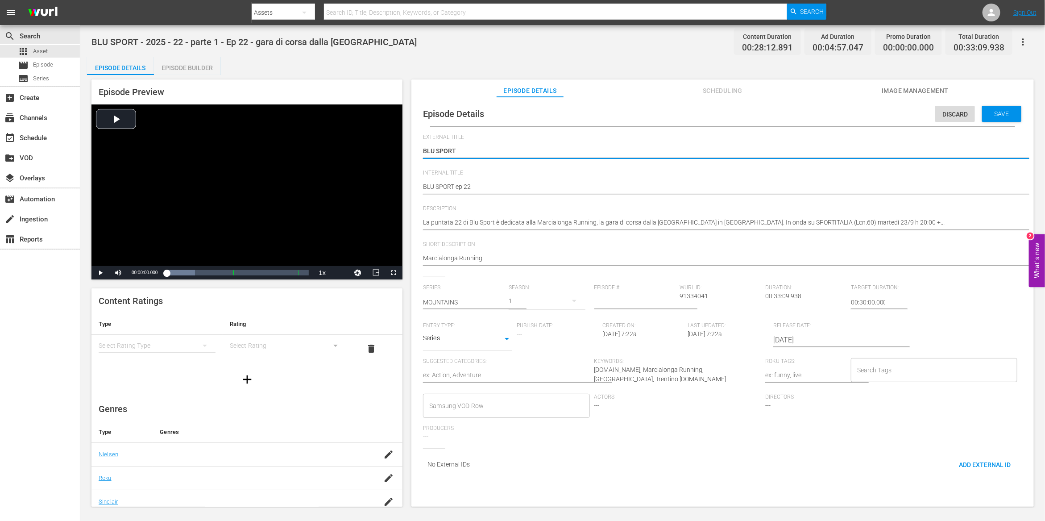
drag, startPoint x: 475, startPoint y: 150, endPoint x: 405, endPoint y: 149, distance: 69.2
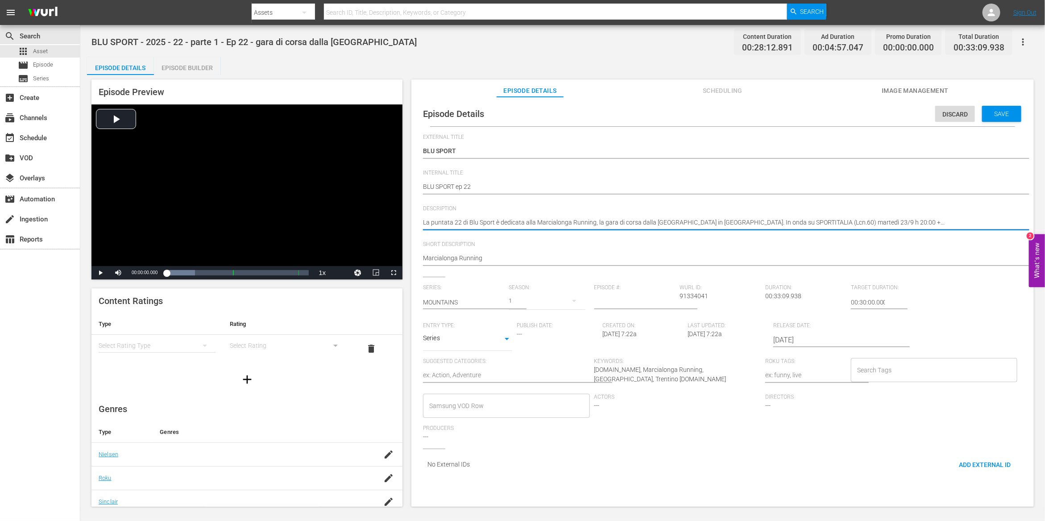
paste textarea "BLU SPORT"
type textarea "BLU SPORTLa puntata 22 di Blu Sport è dedicata alla Marcialonga Running, la gar…"
type textarea "BLU SPORT La puntata 22 di Blu Sport è dedicata alla Marcialonga Running, la ga…"
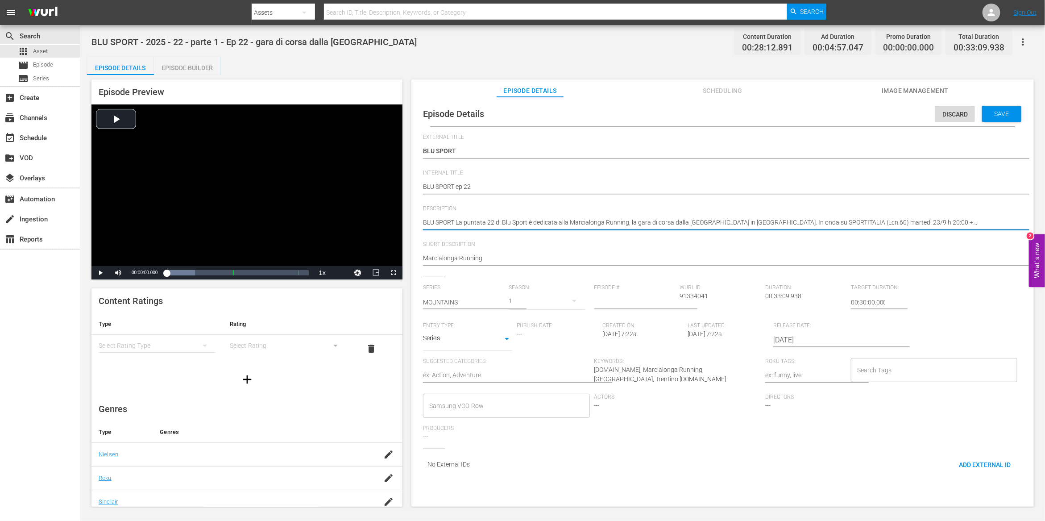
type textarea "BLU SPORT -La puntata 22 di Blu Sport è dedicata alla Marcialonga Running, la g…"
type textarea "BLU SPORT - La puntata 22 di Blu Sport è dedicata alla Marcialonga Running, la …"
drag, startPoint x: 574, startPoint y: 223, endPoint x: 759, endPoint y: 222, distance: 185.7
click at [759, 222] on textarea "La puntata 22 di Blu Sport è dedicata alla Marcialonga Running, la gara di cors…" at bounding box center [720, 223] width 595 height 11
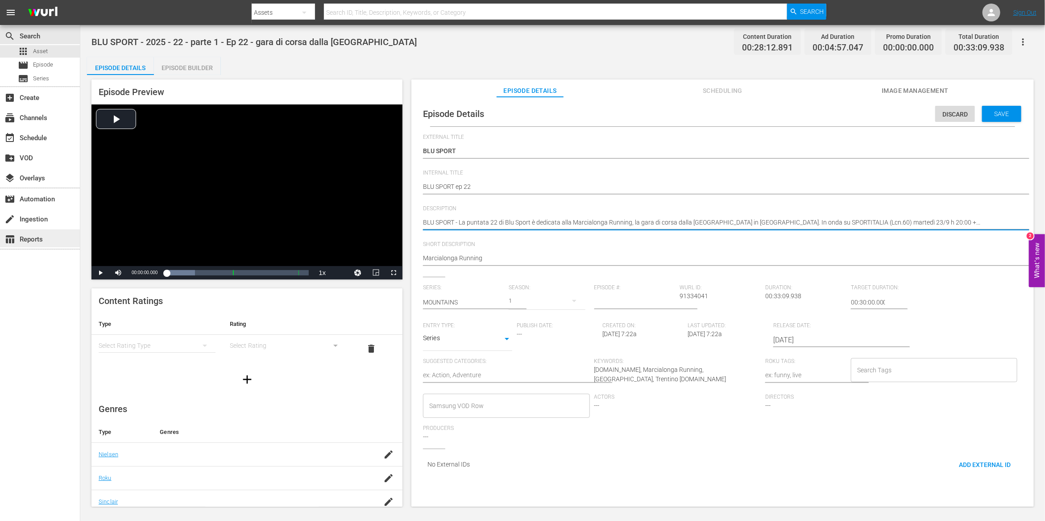
type textarea "BLU SPORT - La puntata 22 di Blu Sport è dedicata alla Marcialonga Running, la …"
drag, startPoint x: 461, startPoint y: 223, endPoint x: 975, endPoint y: 222, distance: 513.8
click at [975, 222] on textarea "La puntata 22 di Blu Sport è dedicata alla Marcialonga Running, la gara di cors…" at bounding box center [720, 223] width 595 height 11
paste textarea "Marcialonga Running, the running race from [GEOGRAPHIC_DATA] to [GEOGRAPHIC_DAT…"
type textarea "BLU SPORT - Marcialonga Running, the running race from [GEOGRAPHIC_DATA] to [GE…"
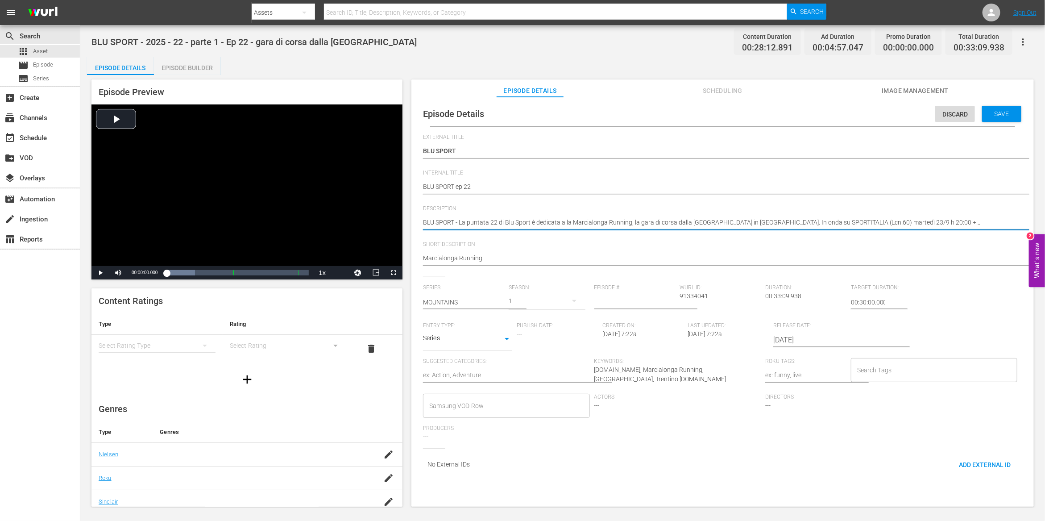
type textarea "BLU SPORT - Marcialonga Running, the running race from [GEOGRAPHIC_DATA] to [GE…"
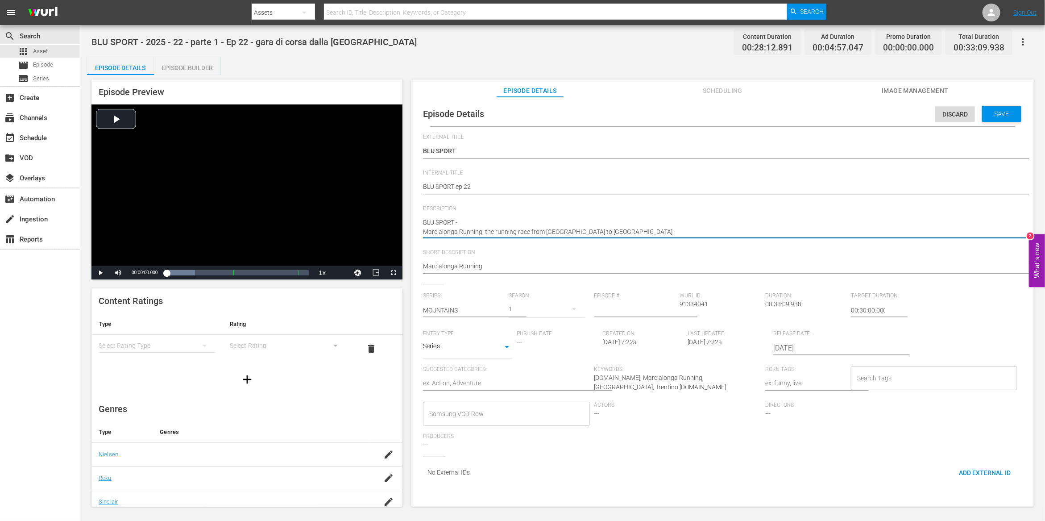
click at [599, 218] on textarea "La puntata 22 di Blu Sport è dedicata alla Marcialonga Running, la gara di cors…" at bounding box center [720, 227] width 595 height 19
type textarea "BLU SPORT - Marcialonga Running, the running race from [GEOGRAPHIC_DATA] to [GE…"
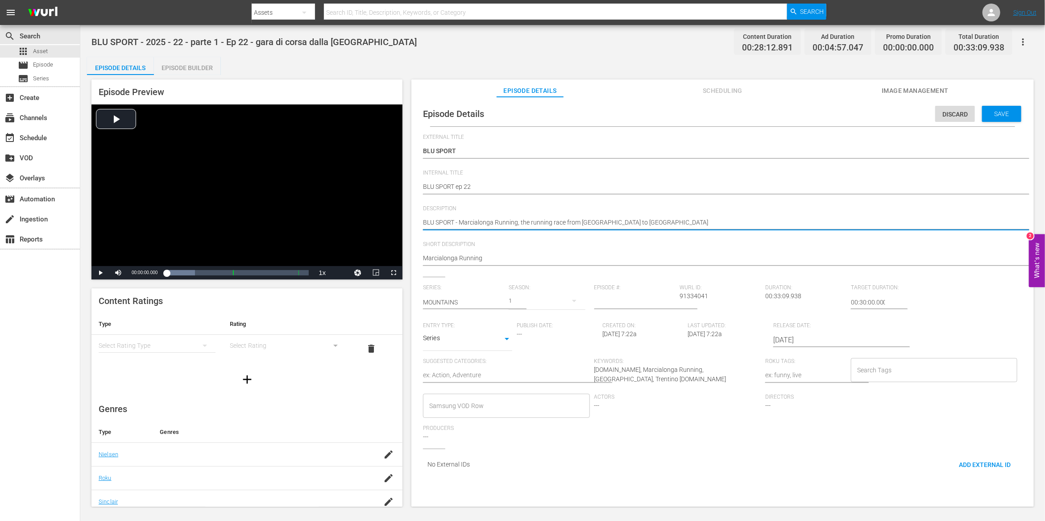
click at [675, 227] on textarea "La puntata 22 di Blu Sport è dedicata alla Marcialonga Running, la gara di cors…" at bounding box center [720, 223] width 595 height 11
type textarea "BLU SPORT - Marcialonga Running, the running race from [GEOGRAPHIC_DATA] to [GE…"
click at [475, 302] on input "text" at bounding box center [463, 302] width 81 height 21
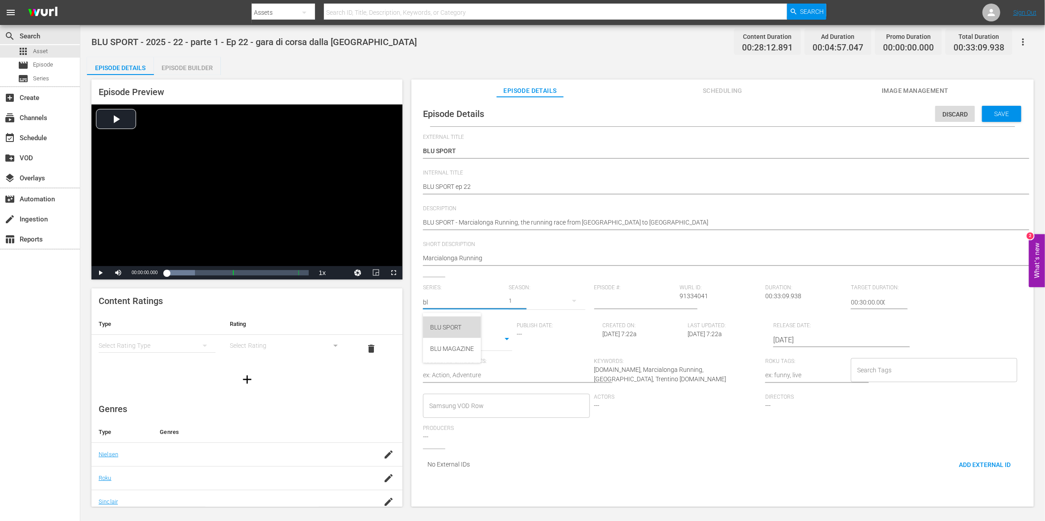
click at [450, 324] on div "BLU SPORT" at bounding box center [452, 327] width 44 height 21
type input "BLU SPORT"
click at [644, 303] on input "number" at bounding box center [635, 302] width 81 height 21
type input "22"
click at [503, 338] on body "menu Search By Assets Search ID, Title, Description, Keywords, or Category Sear…" at bounding box center [522, 260] width 1045 height 521
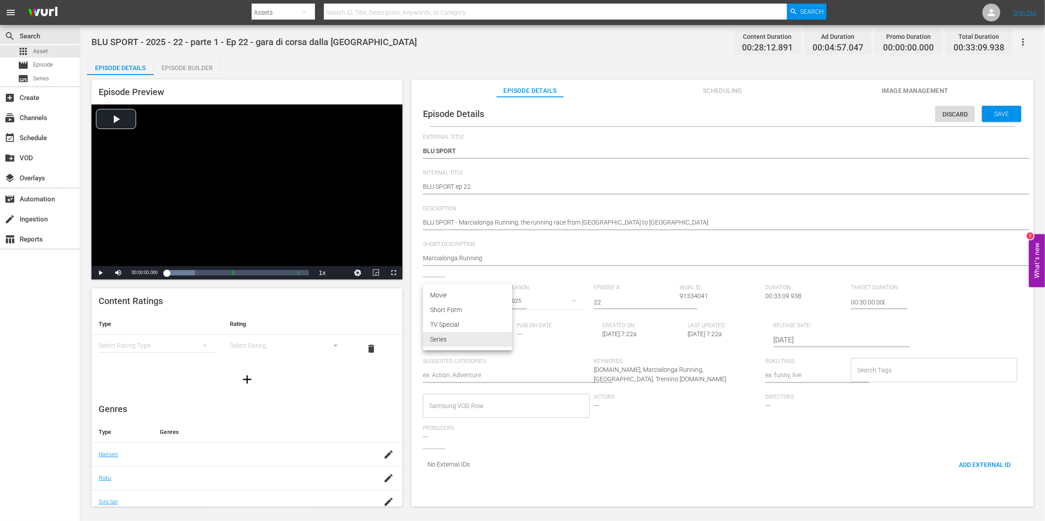
click at [476, 322] on li "TV Special" at bounding box center [467, 324] width 89 height 15
type input "TV_SPECIAL"
click at [476, 369] on div at bounding box center [506, 375] width 167 height 21
click at [474, 380] on textarea at bounding box center [506, 376] width 167 height 11
type textarea "s"
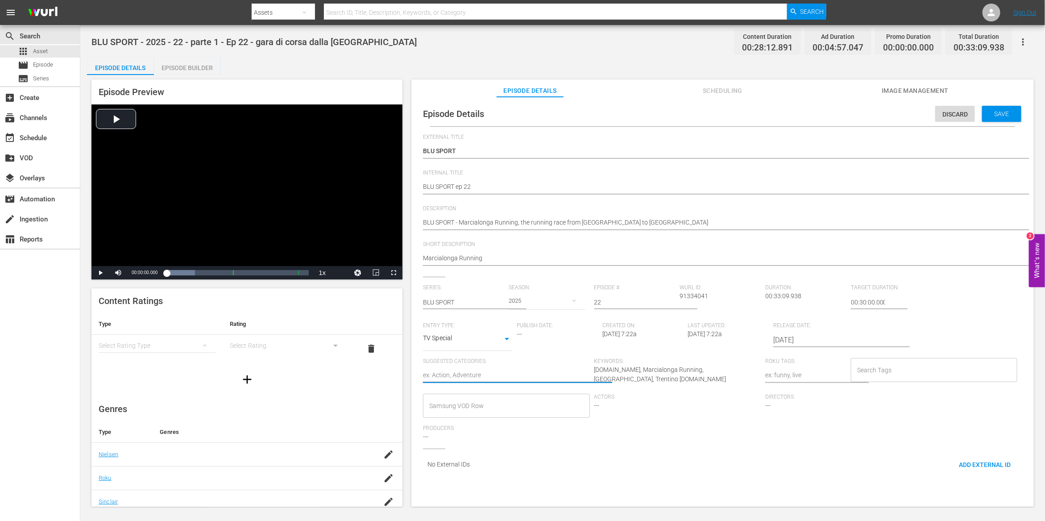
type textarea "s"
type textarea "sp"
type textarea "spo"
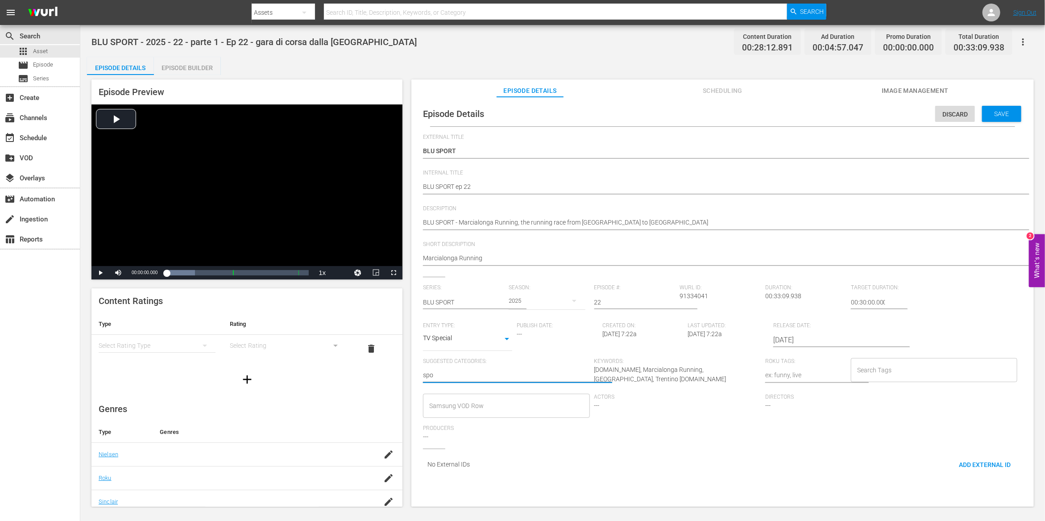
type textarea "spor"
type textarea "sport"
type textarea "s"
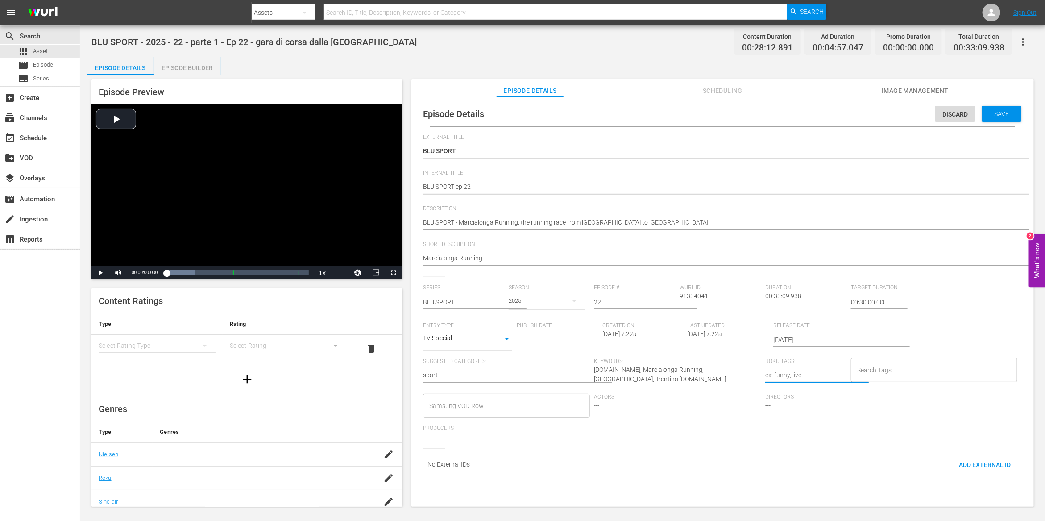
type textarea "s"
type textarea "sp"
type textarea "spo"
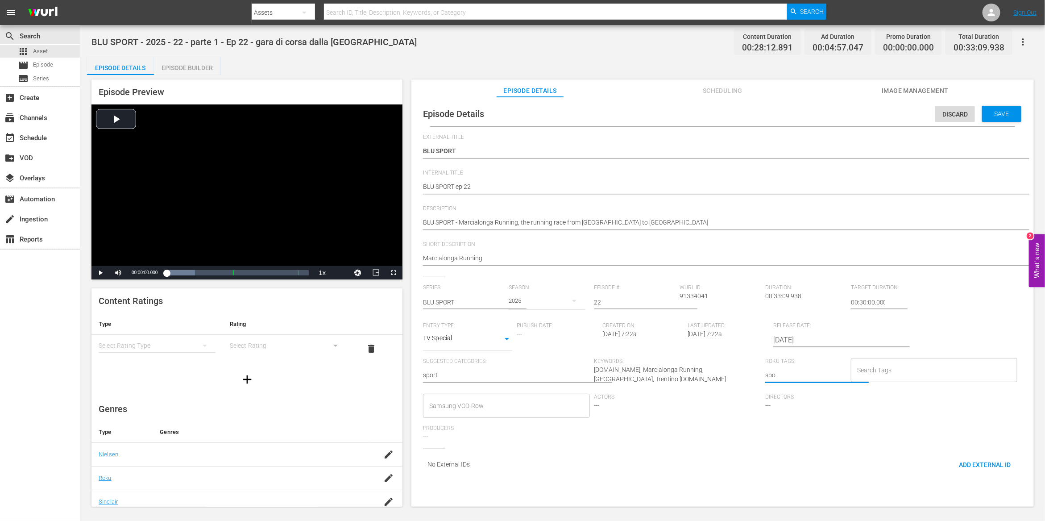
type textarea "spor"
type textarea "sport"
type textarea "sport,"
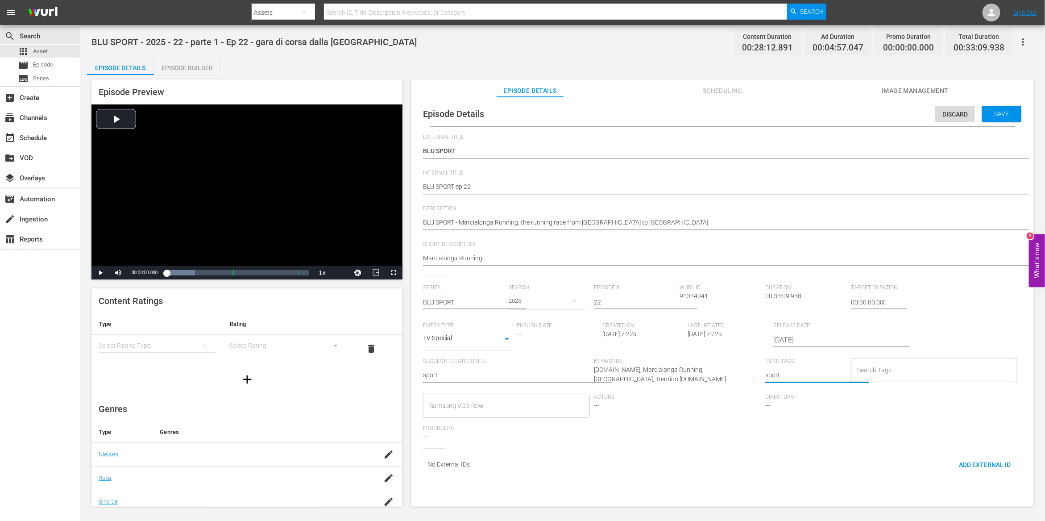
type textarea "sport,"
type textarea "sport, m"
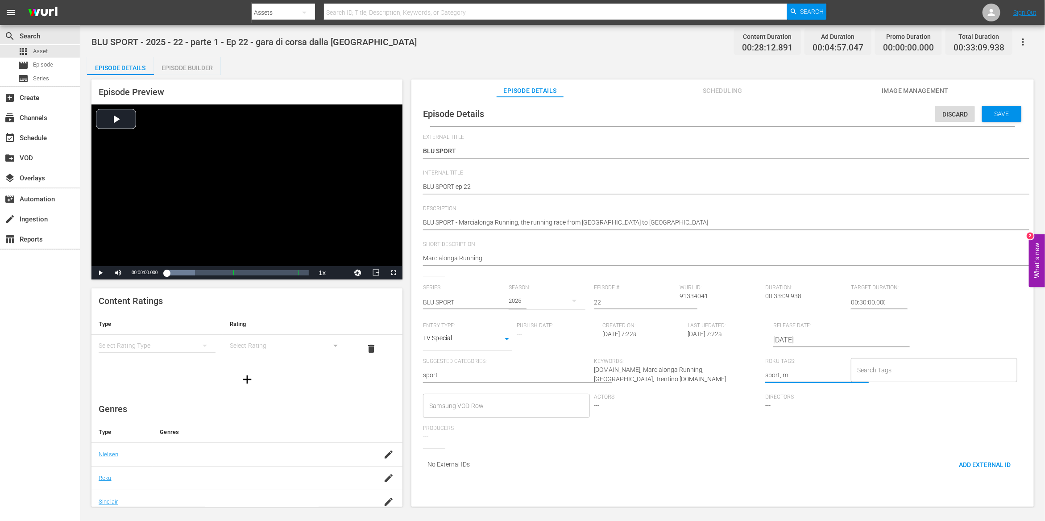
type textarea "sport, mo"
type textarea "sport, mou"
type textarea "sport, moun"
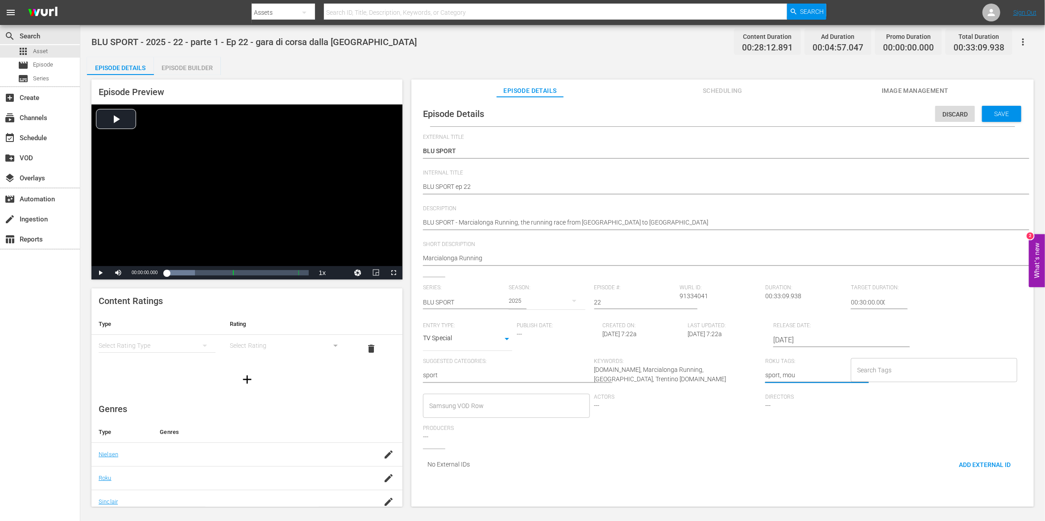
type textarea "sport, moun"
type textarea "sport, mount"
type textarea "sport, mounta"
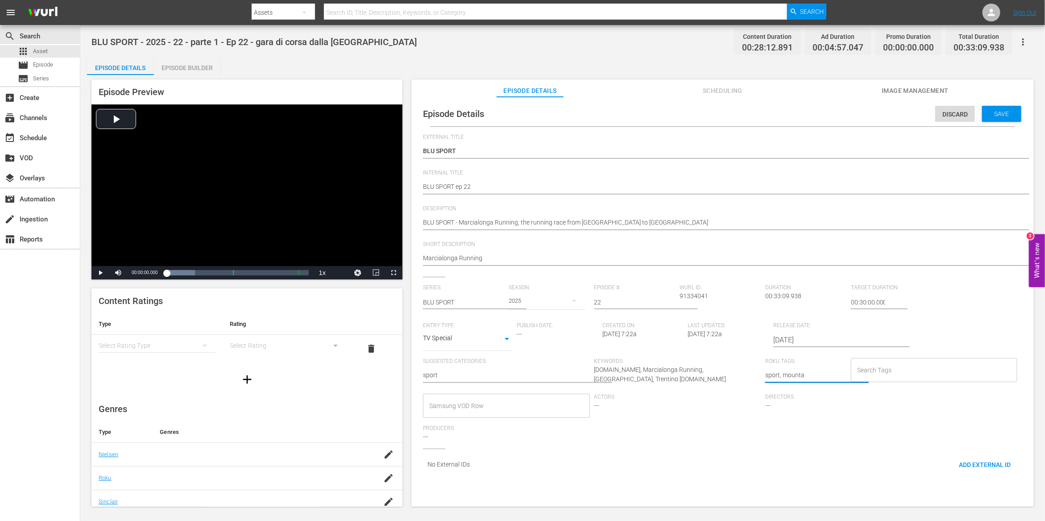
type textarea "sport, mountai"
type textarea "sport, mountain"
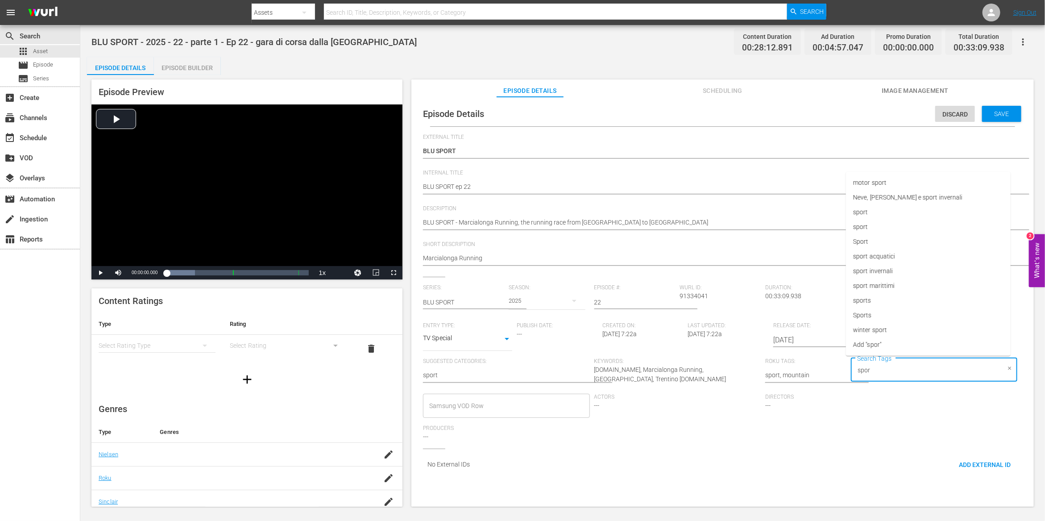
type input "sport"
type input "moun"
type input "val"
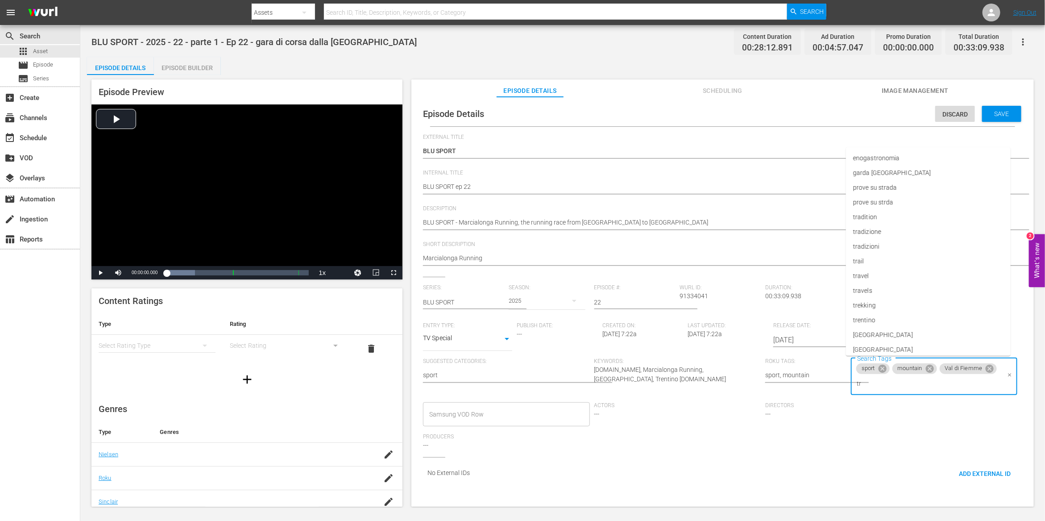
type input "tre"
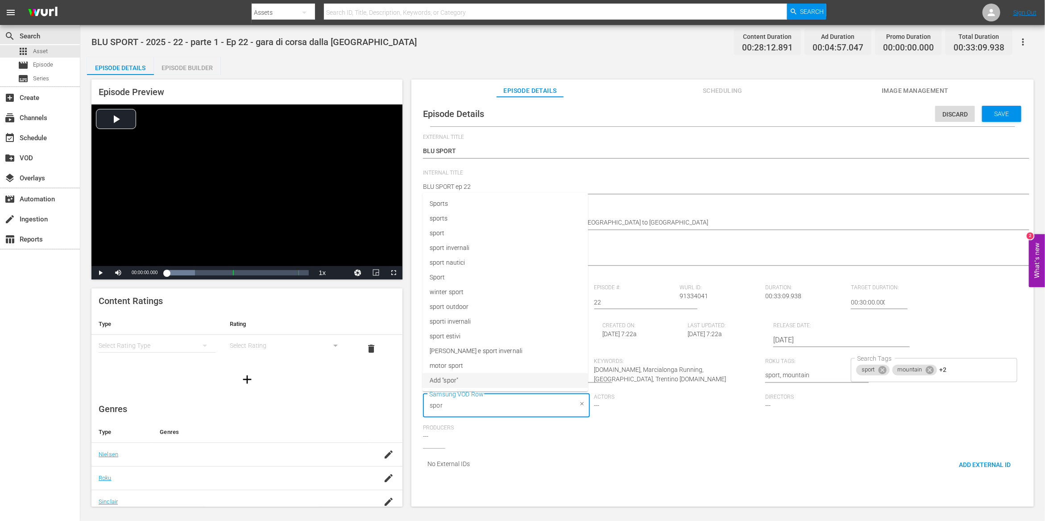
type input "sport"
type input "mountain"
type input "val"
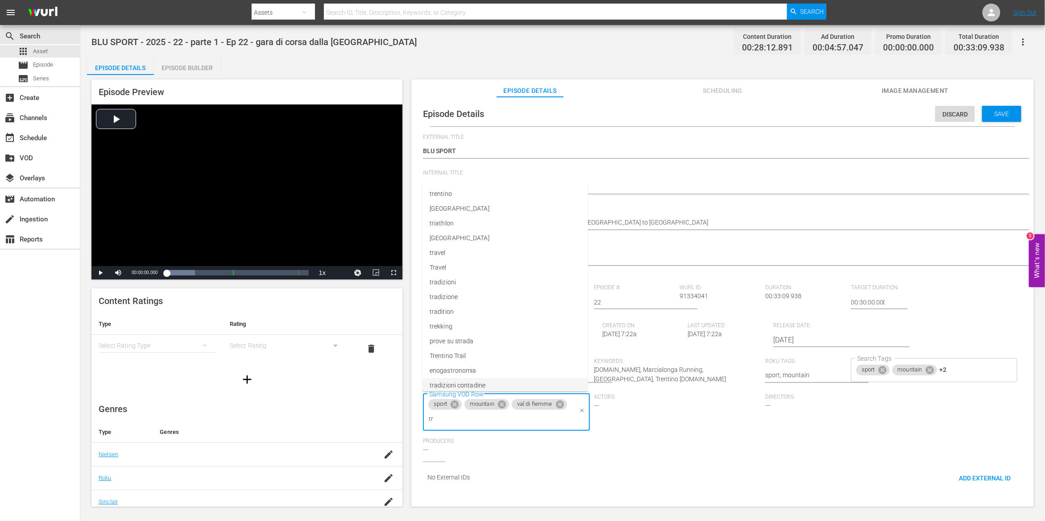
type input "tre"
click at [1001, 111] on span "Save" at bounding box center [1002, 113] width 29 height 7
